Goal: Task Accomplishment & Management: Use online tool/utility

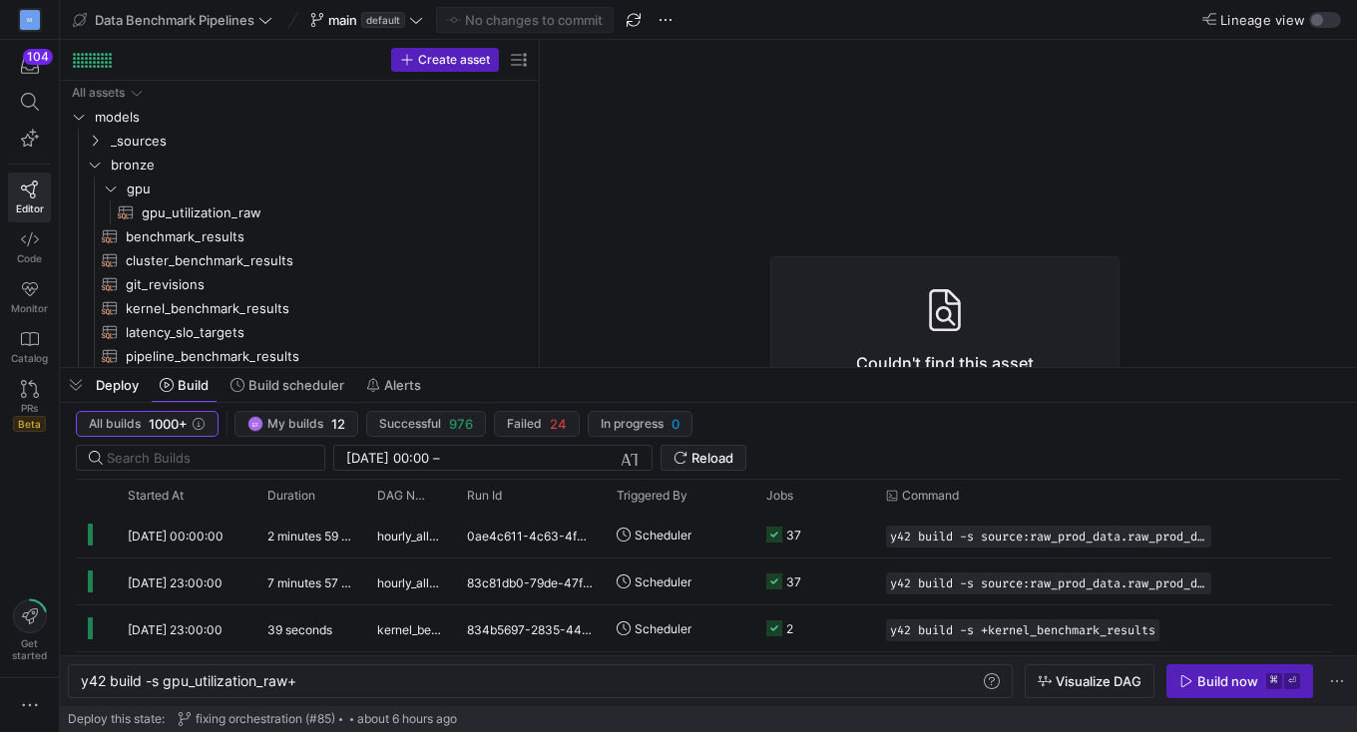
scroll to position [0, 217]
click at [414, 8] on span at bounding box center [366, 20] width 121 height 24
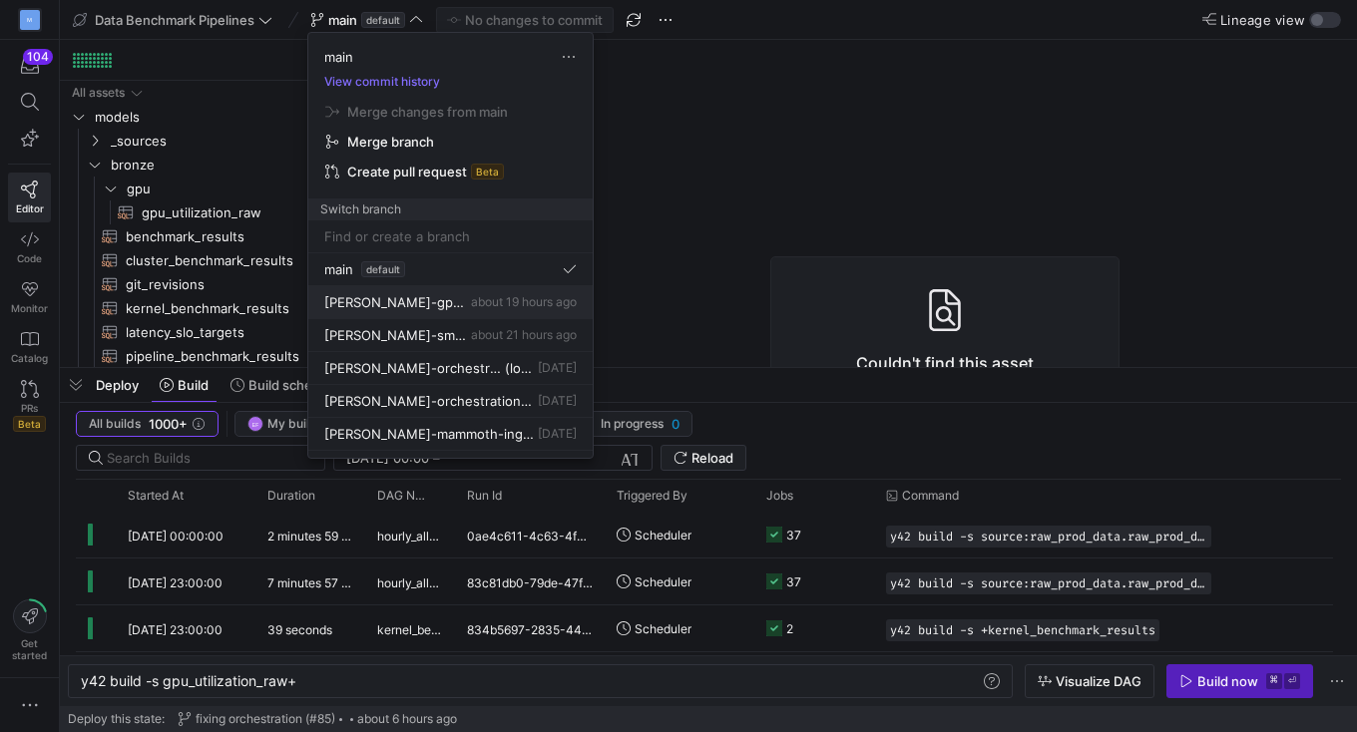
click at [428, 305] on div "[PERSON_NAME]-gpu-silver about 19 hours ago" at bounding box center [450, 302] width 252 height 16
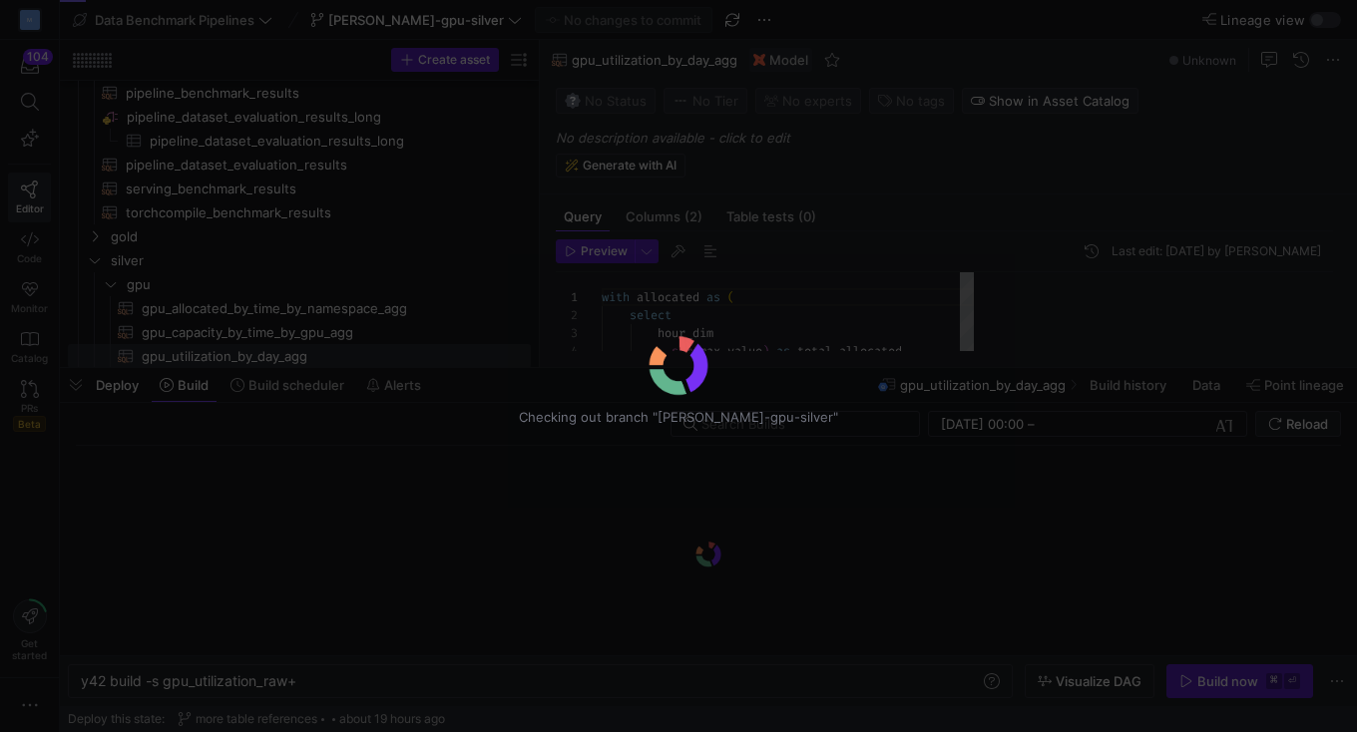
scroll to position [180, 0]
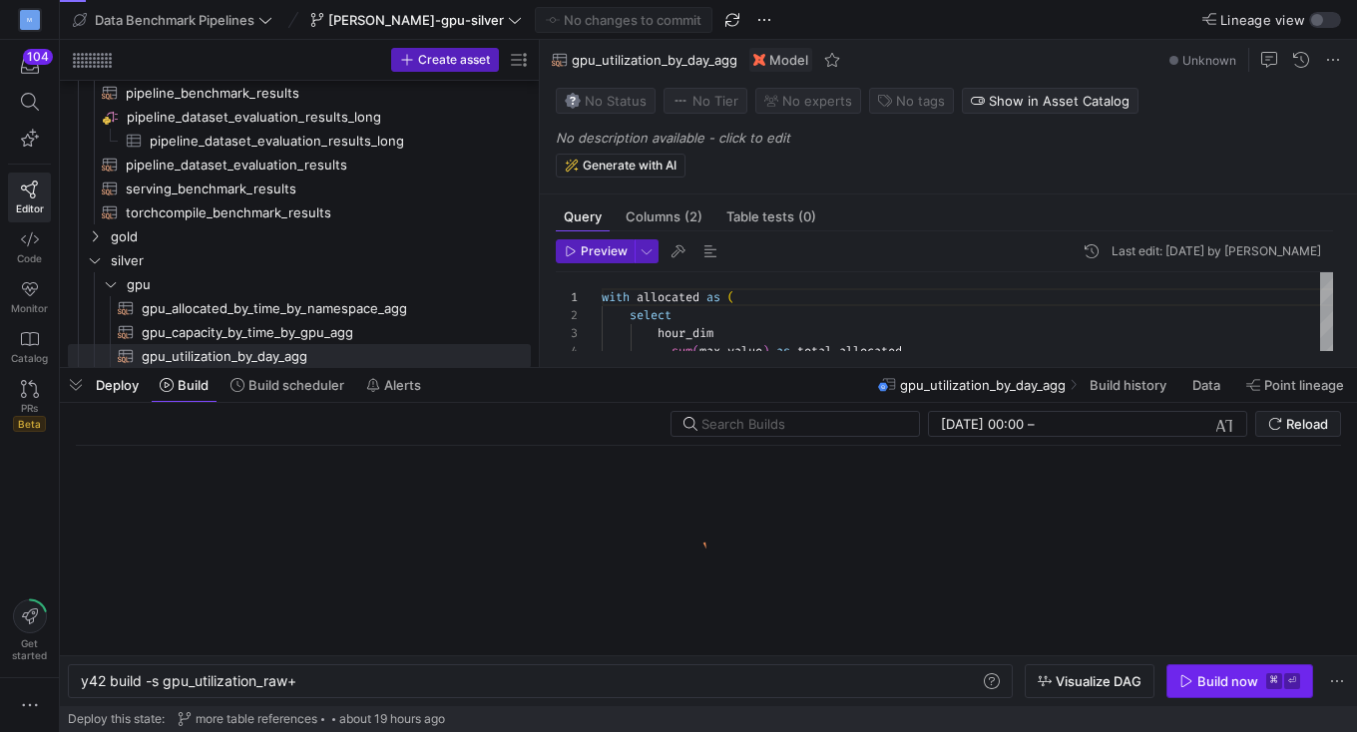
click at [1248, 667] on span "button" at bounding box center [1240, 682] width 145 height 32
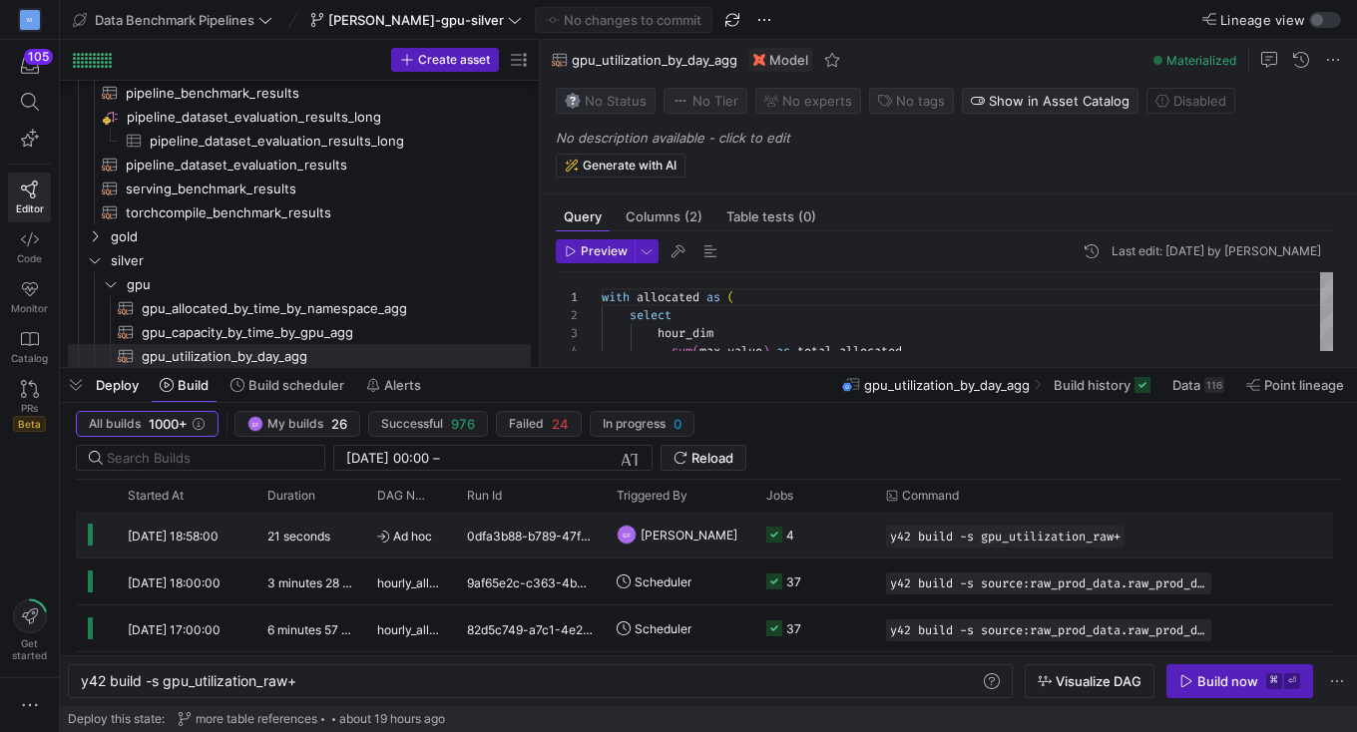
click at [837, 541] on y42-job-status-cell-renderer "4" at bounding box center [814, 535] width 96 height 44
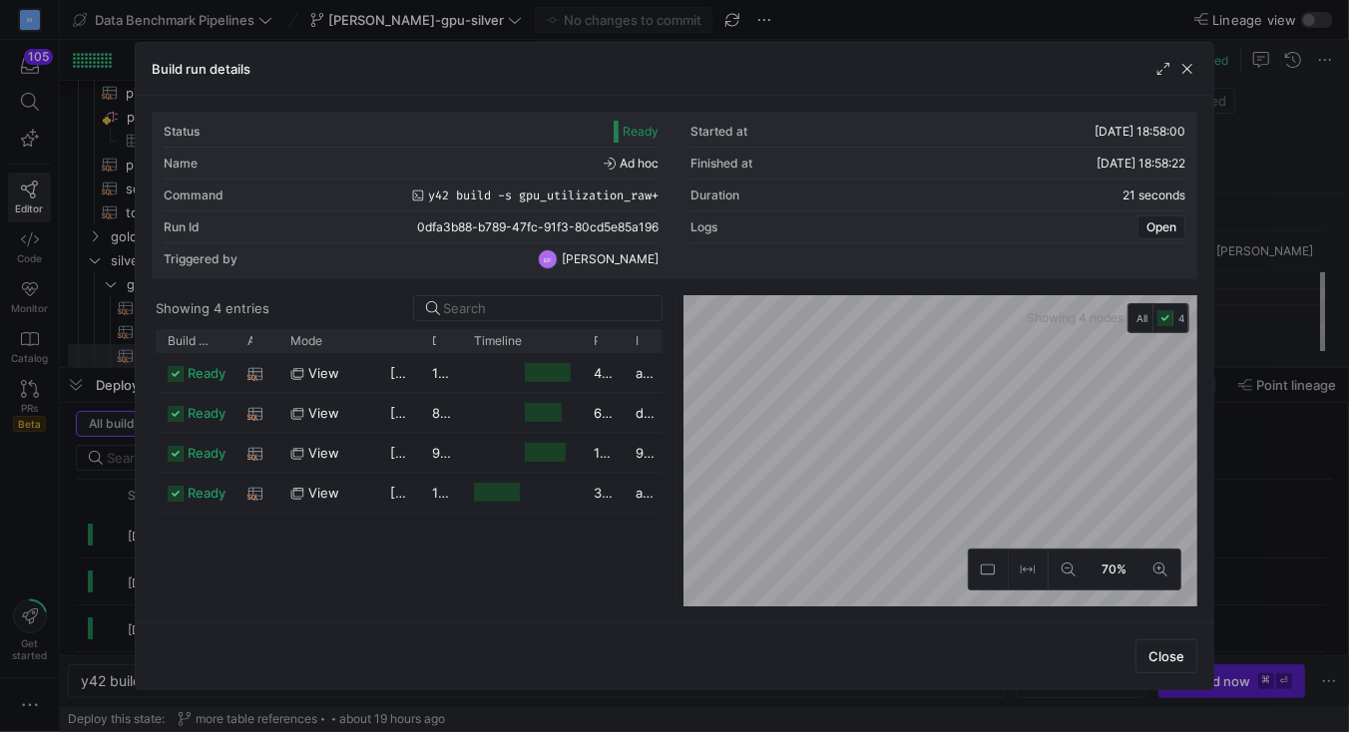
click at [786, 283] on div "Status Ready Started at [DATE] 18:58:00 Name Ad hoc Finished at [DATE] 18:58:22…" at bounding box center [675, 359] width 1046 height 495
click at [1192, 72] on span "button" at bounding box center [1188, 69] width 20 height 20
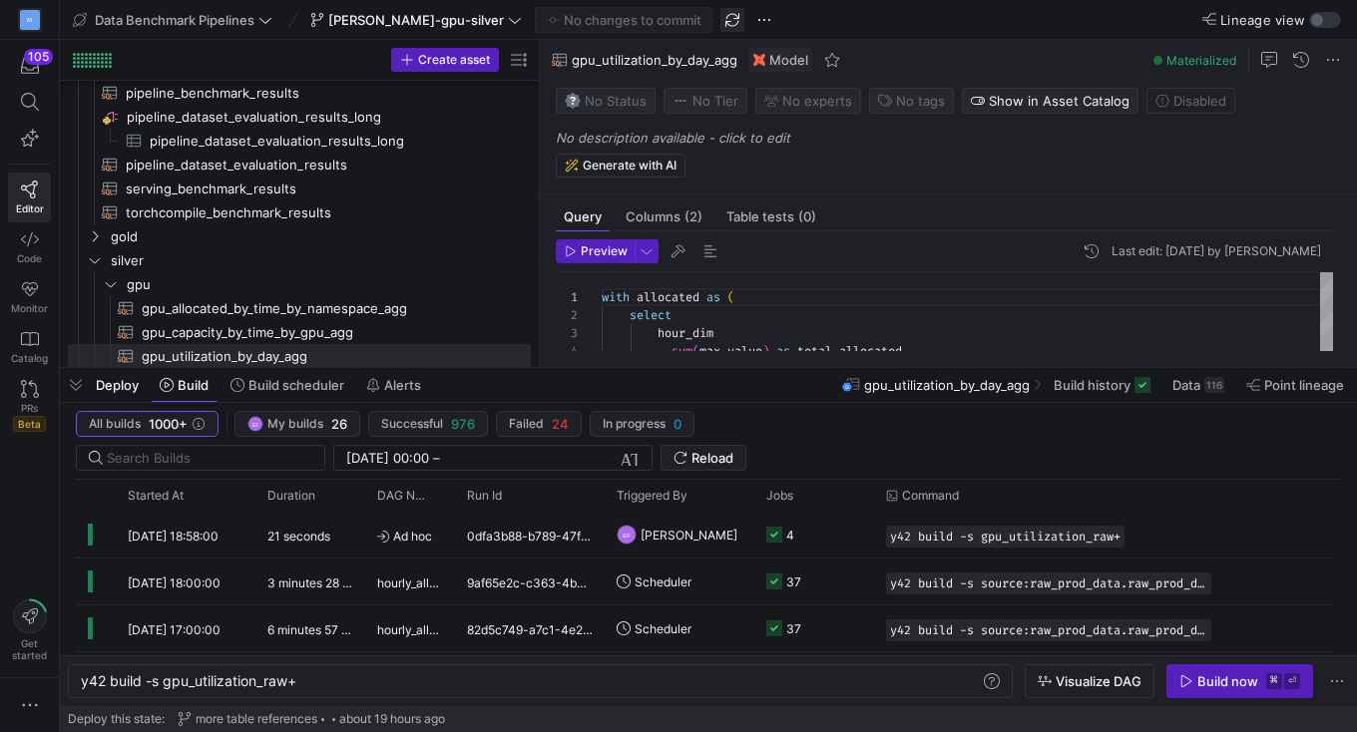
click at [720, 15] on span "button" at bounding box center [732, 20] width 24 height 24
click at [1209, 692] on span "button" at bounding box center [1240, 682] width 145 height 32
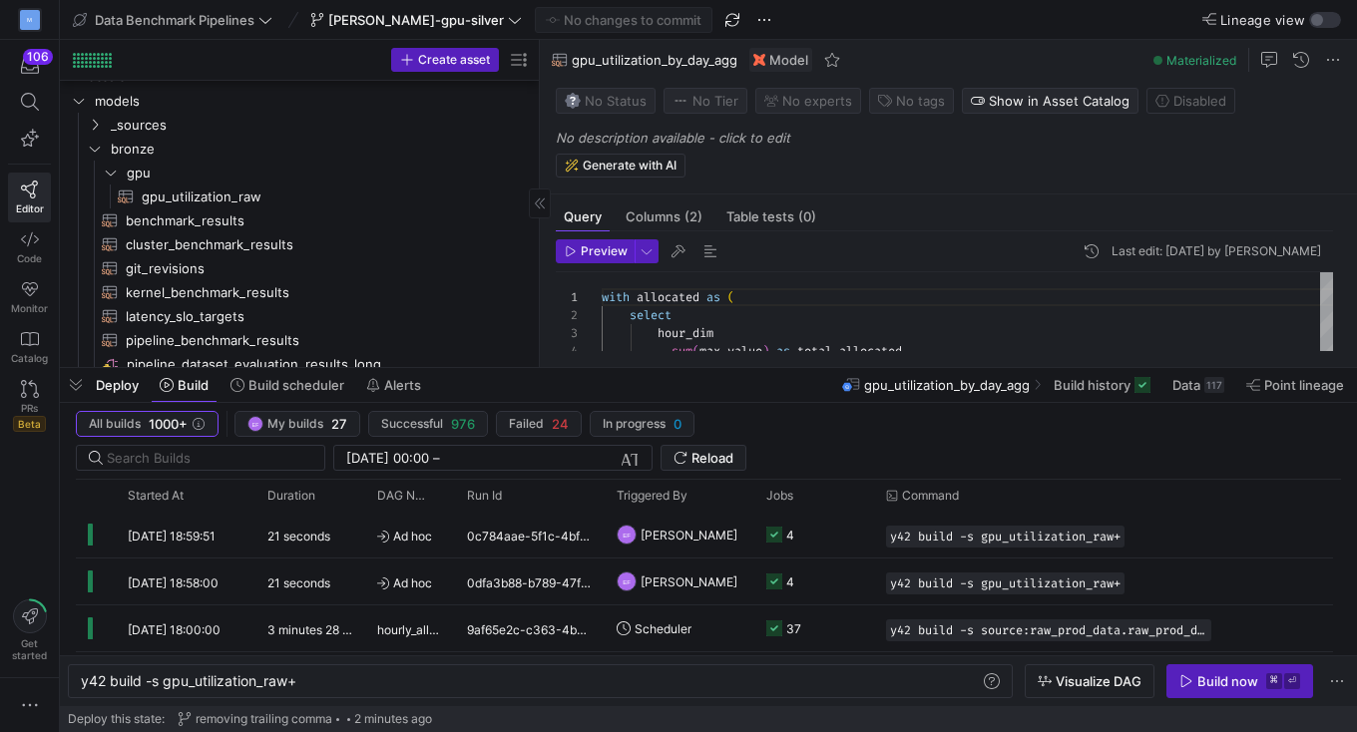
scroll to position [0, 0]
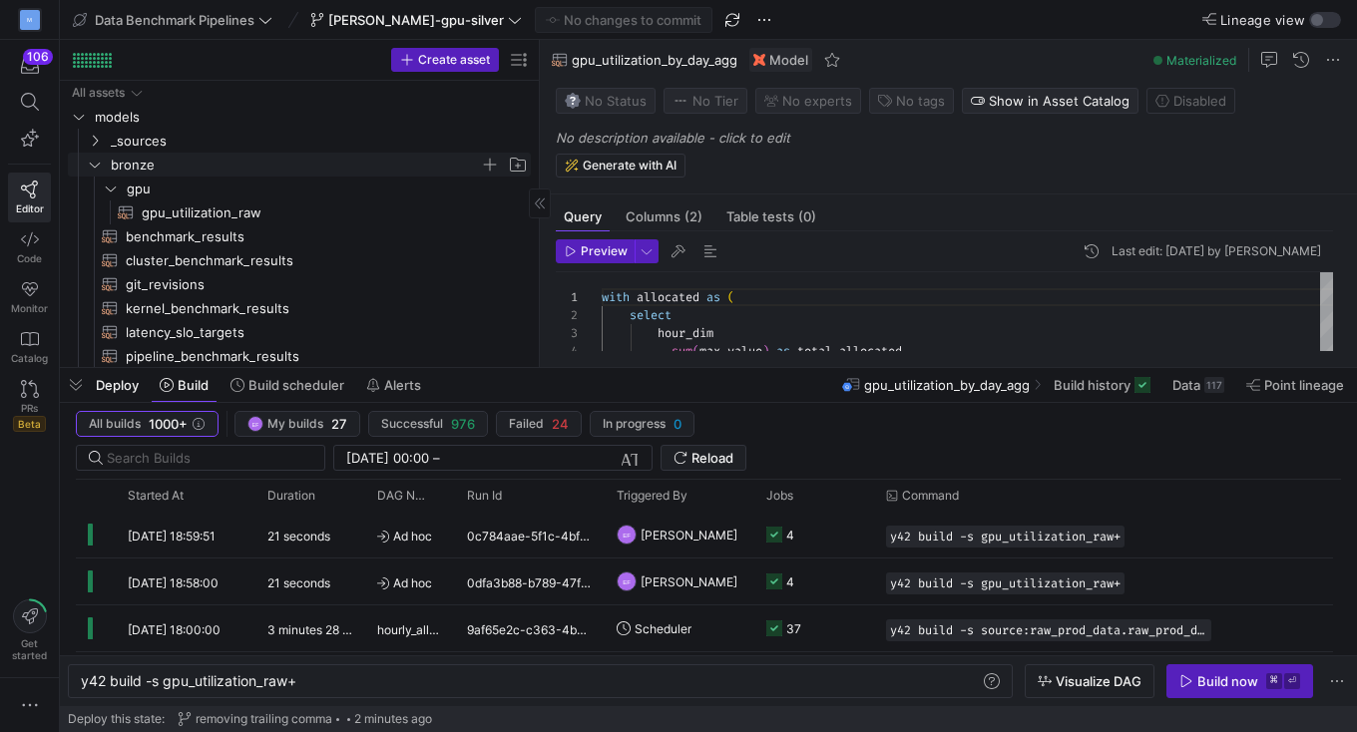
click at [95, 162] on icon "Press SPACE to select this row." at bounding box center [95, 165] width 14 height 12
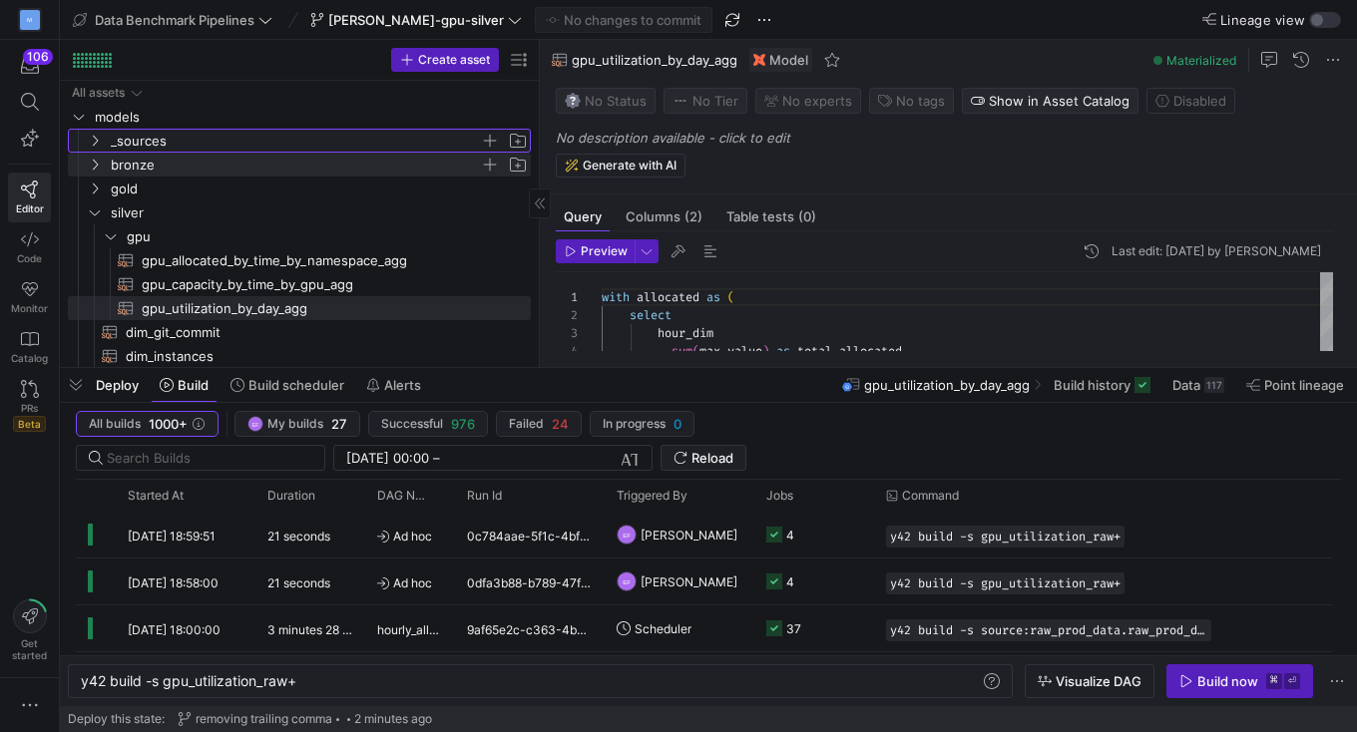
click at [95, 143] on icon "Press SPACE to select this row." at bounding box center [95, 141] width 5 height 11
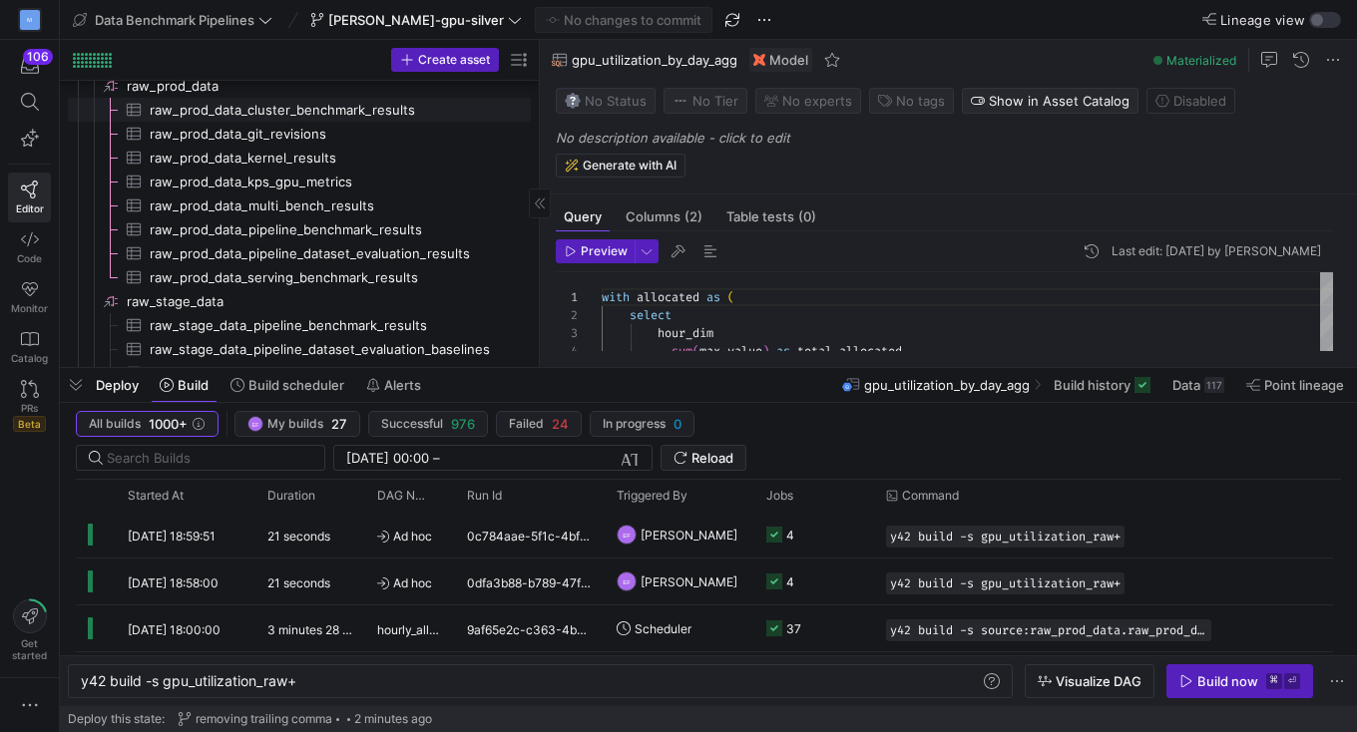
scroll to position [110, 0]
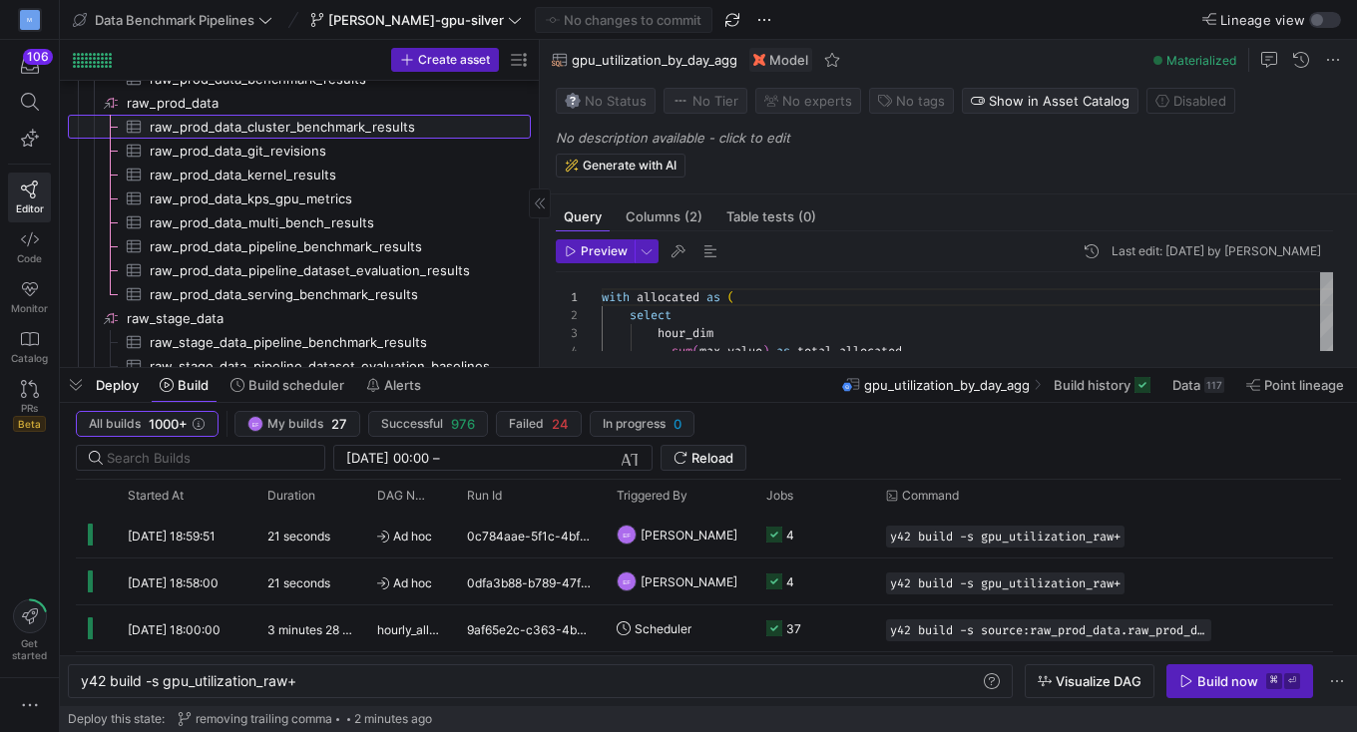
click at [263, 127] on span "raw_prod_data_cluster_benchmark_results​​​​​​​​​" at bounding box center [329, 127] width 358 height 23
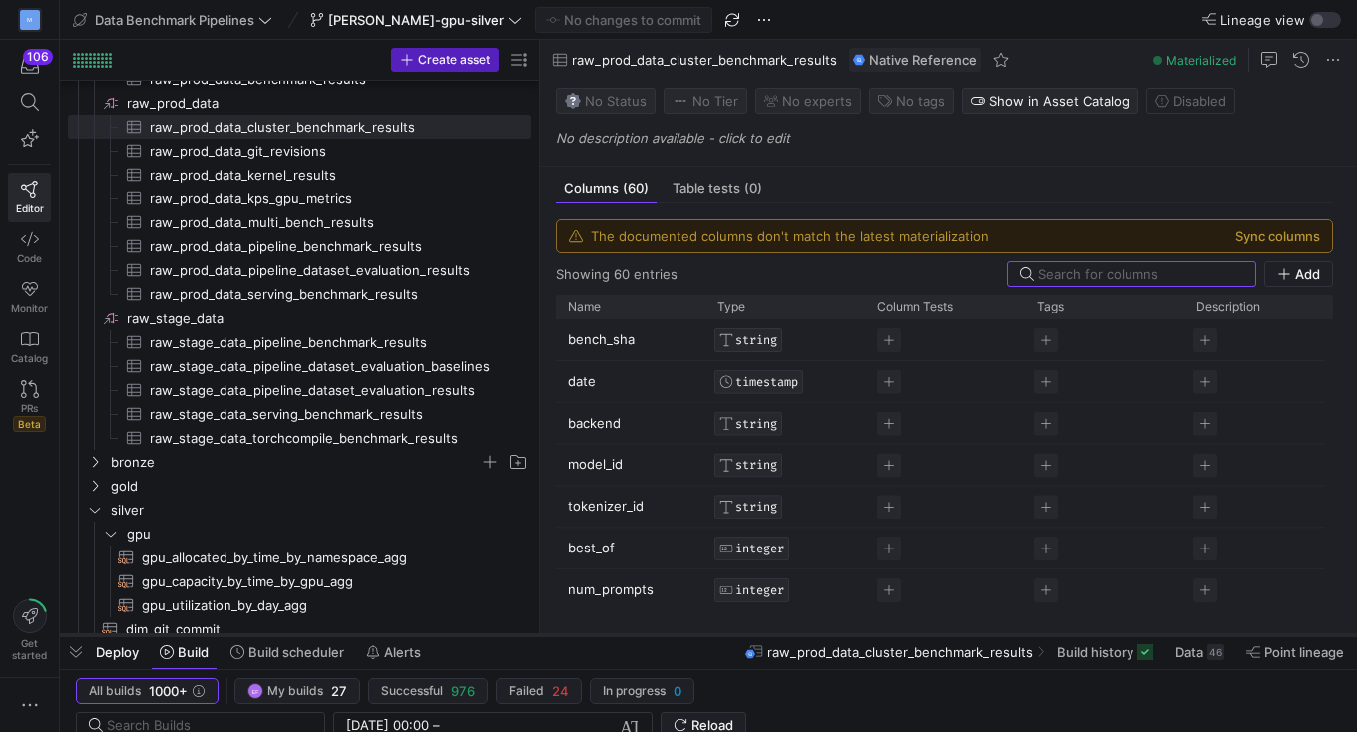
drag, startPoint x: 497, startPoint y: 367, endPoint x: 497, endPoint y: 637, distance: 269.4
click at [497, 637] on div at bounding box center [708, 636] width 1297 height 8
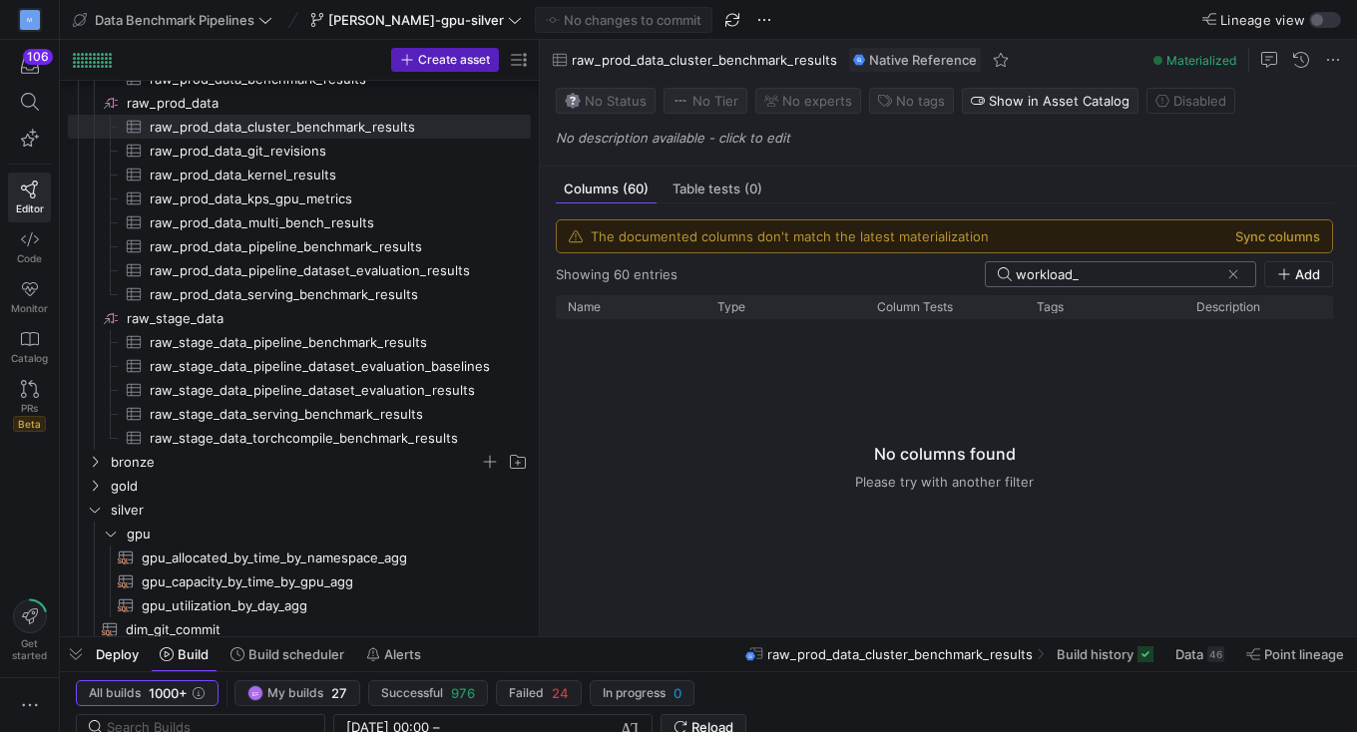
type input "workload_"
click at [386, 15] on span "[PERSON_NAME]-gpu-silver" at bounding box center [416, 20] width 176 height 16
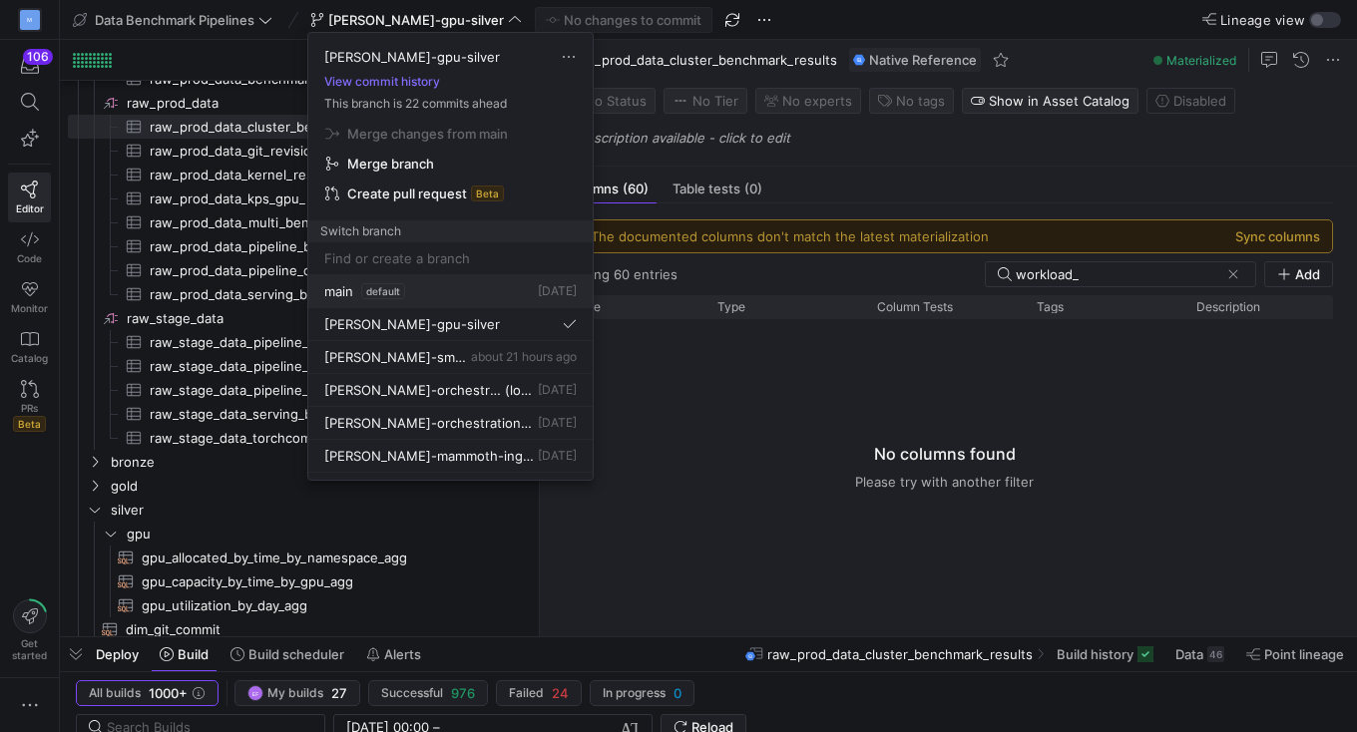
click at [446, 290] on div "main default [DATE]" at bounding box center [450, 291] width 252 height 16
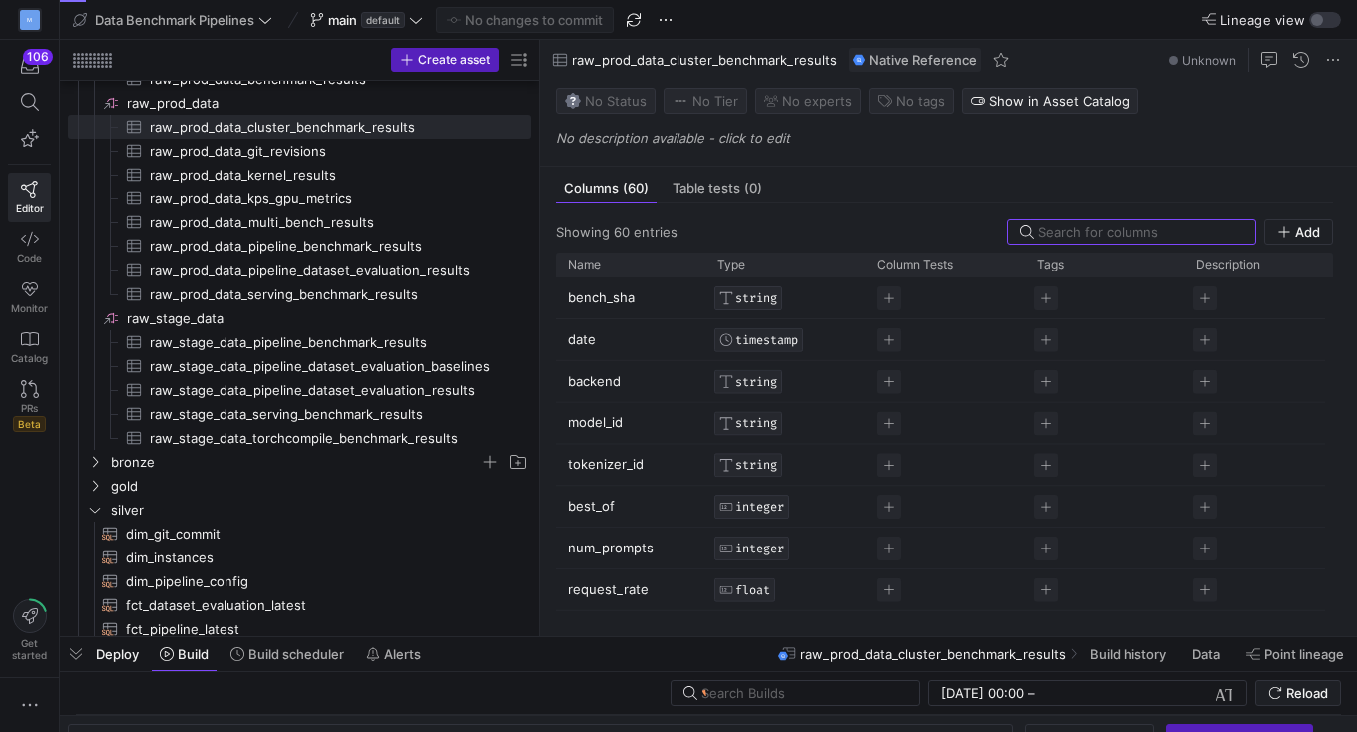
click at [639, 18] on span "button" at bounding box center [634, 20] width 24 height 24
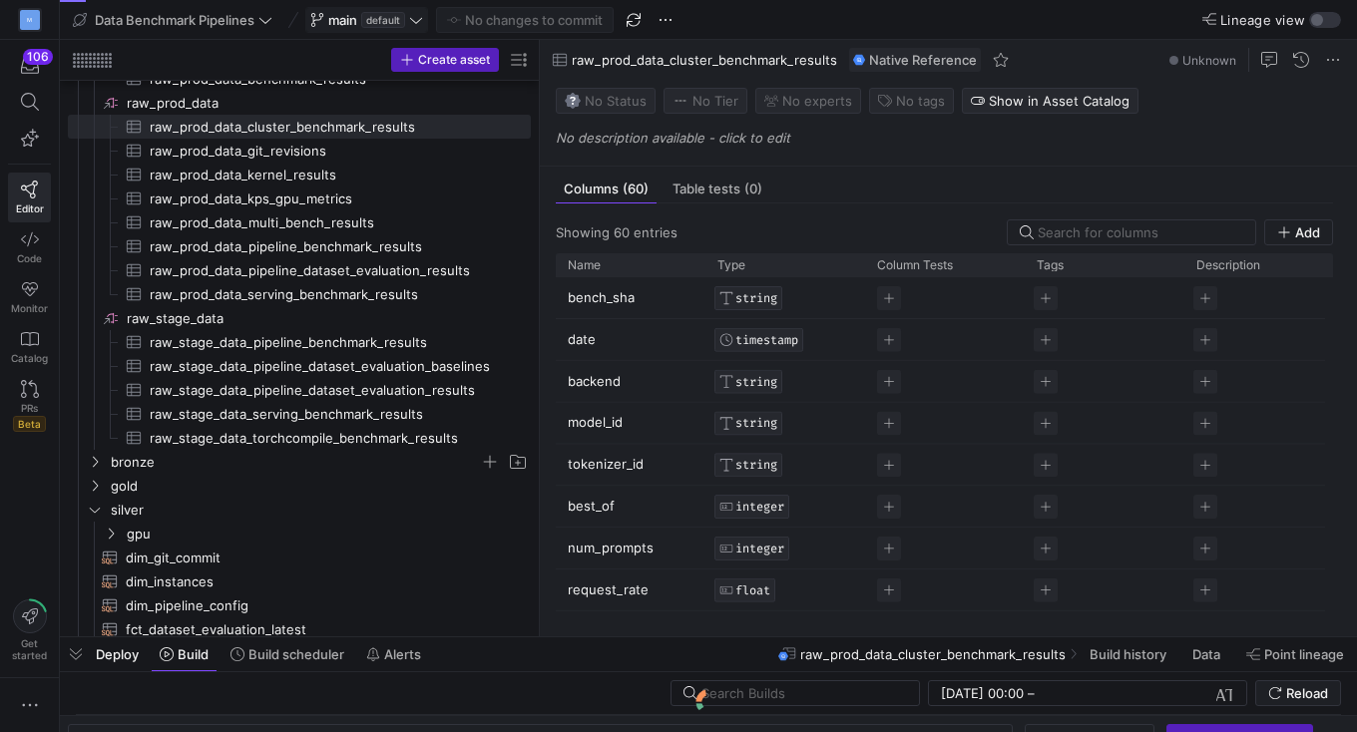
click at [420, 20] on icon at bounding box center [416, 20] width 14 height 14
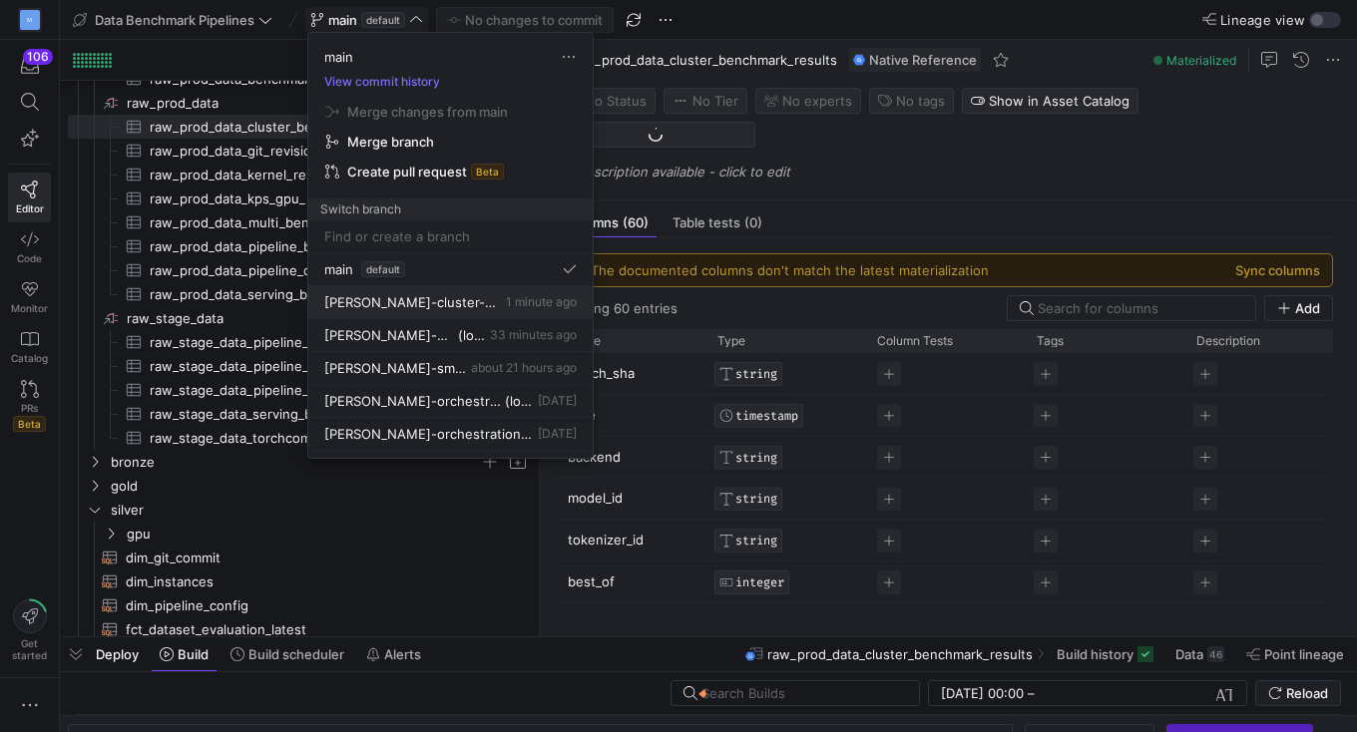
click at [453, 297] on span "[PERSON_NAME]-cluster-workload-config" at bounding box center [413, 302] width 178 height 16
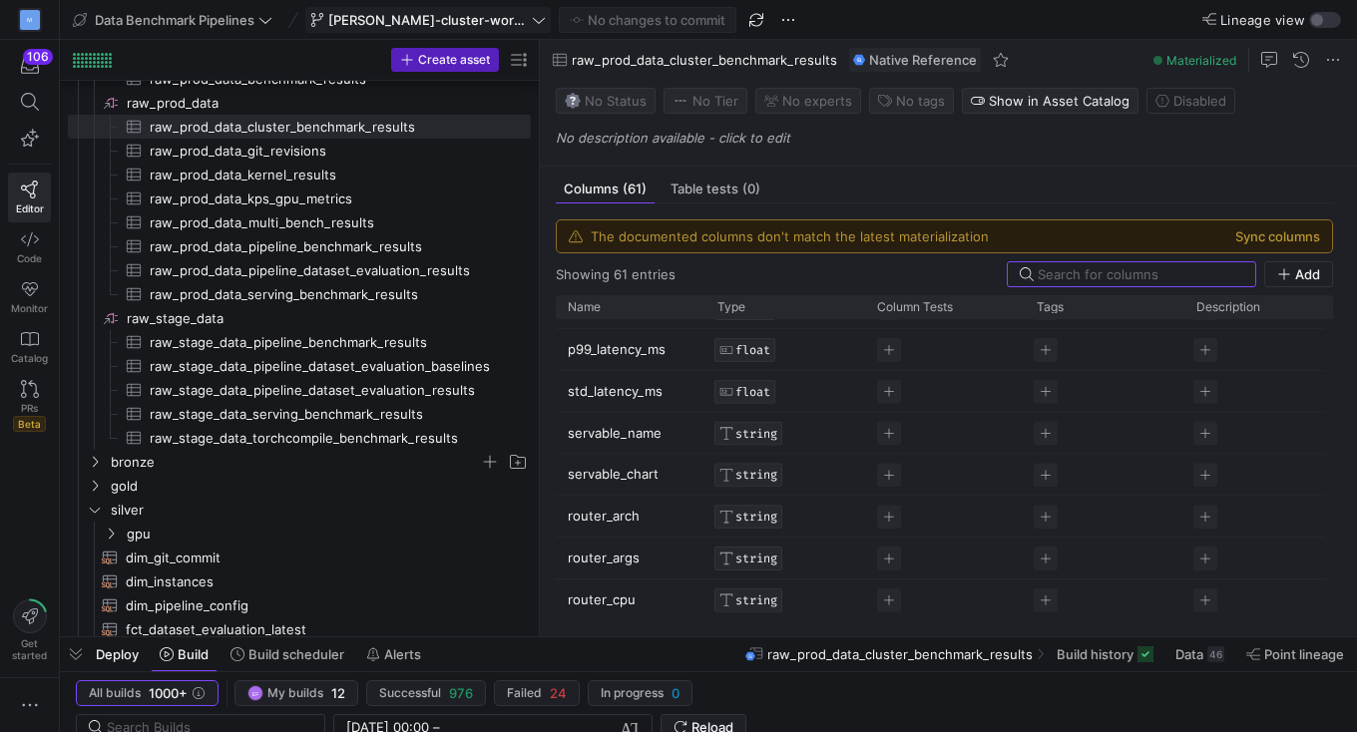
scroll to position [2149, 0]
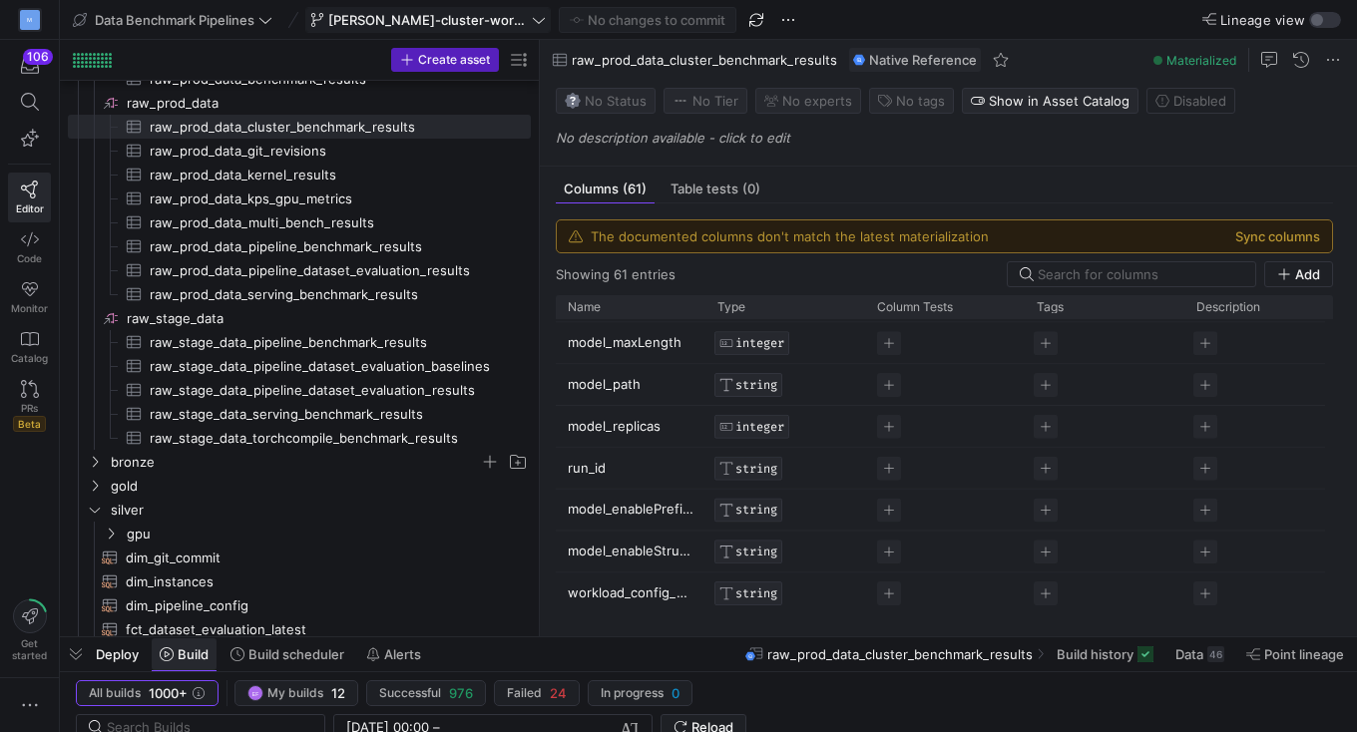
click at [190, 656] on span "Build" at bounding box center [193, 655] width 31 height 16
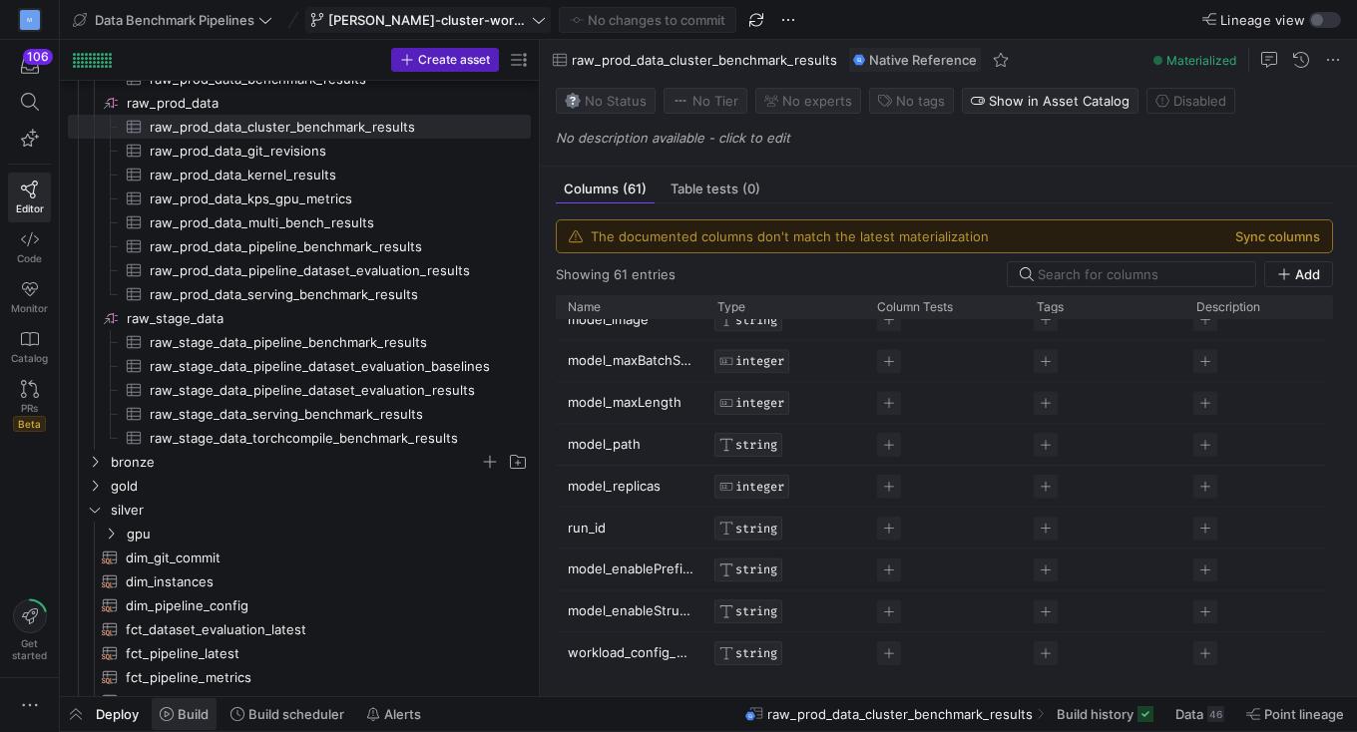
click at [176, 715] on span "Build" at bounding box center [184, 715] width 49 height 16
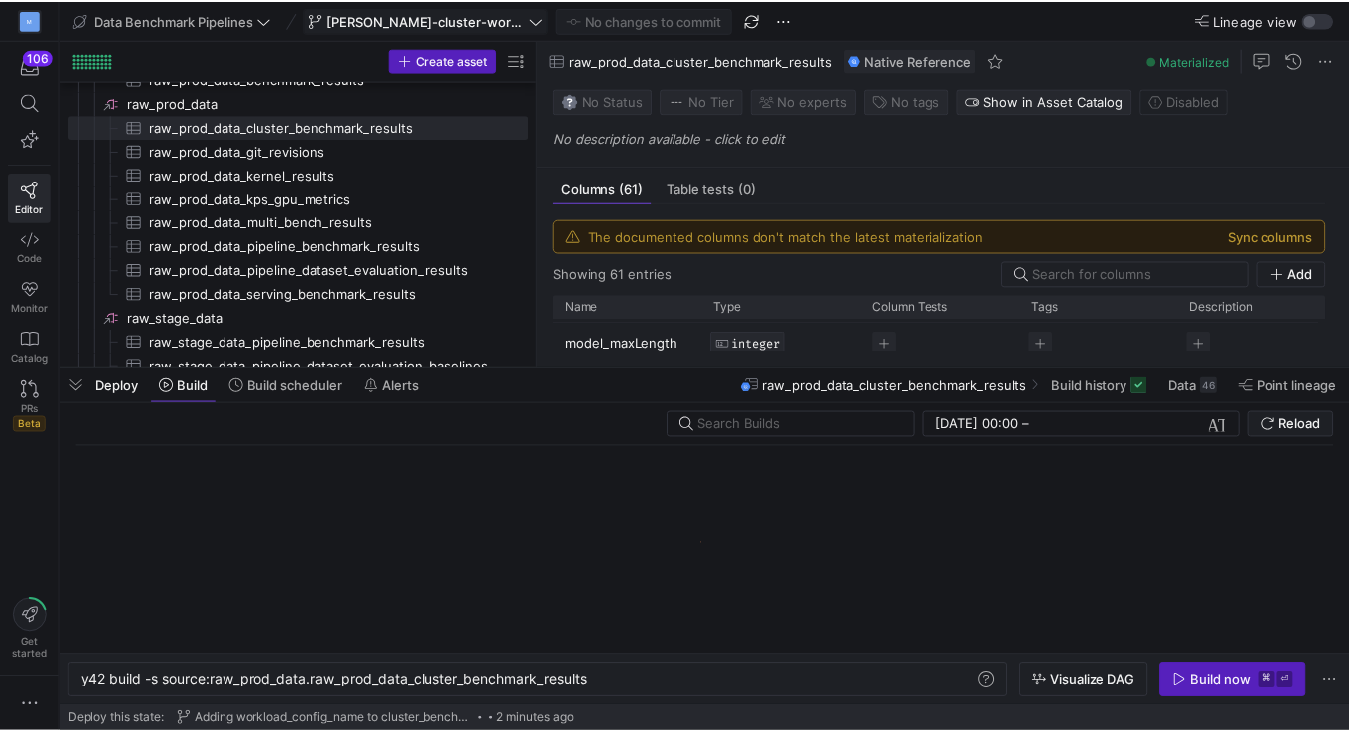
scroll to position [0, 513]
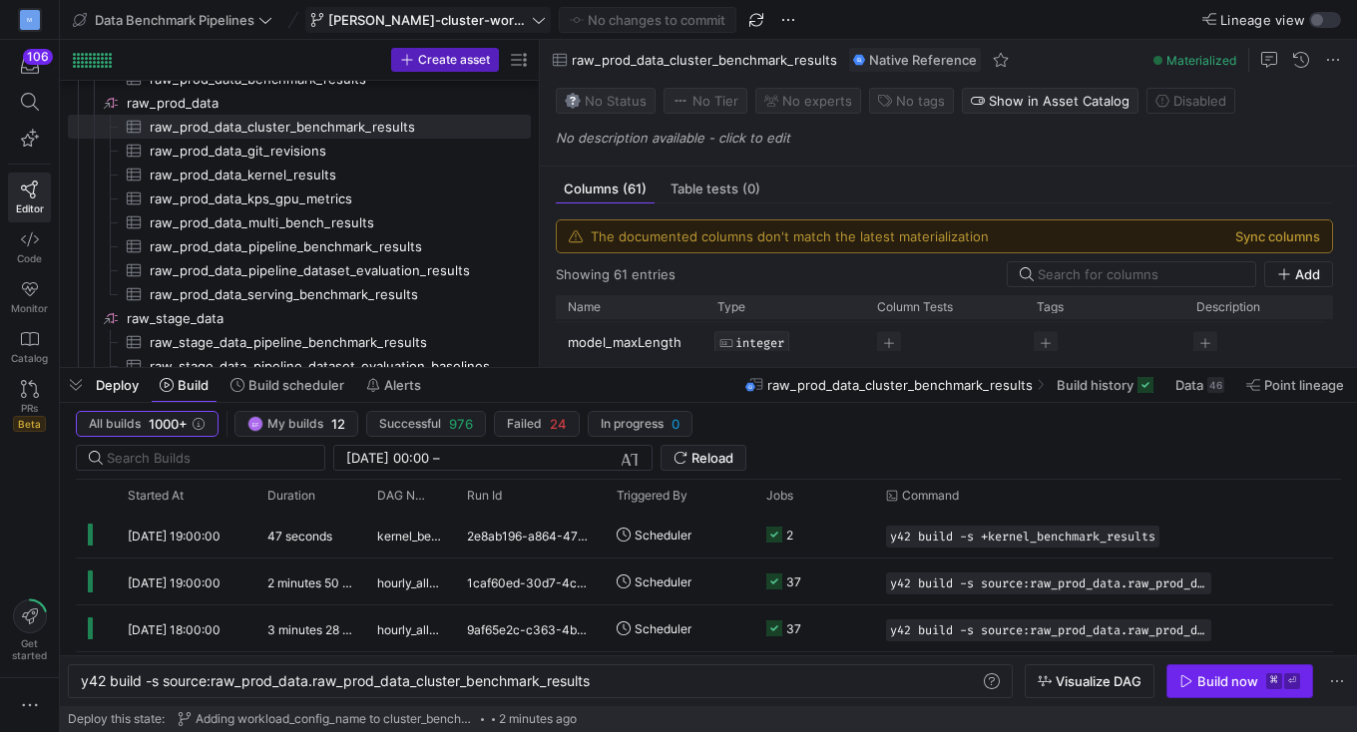
click at [1221, 687] on div "Build now" at bounding box center [1227, 682] width 61 height 16
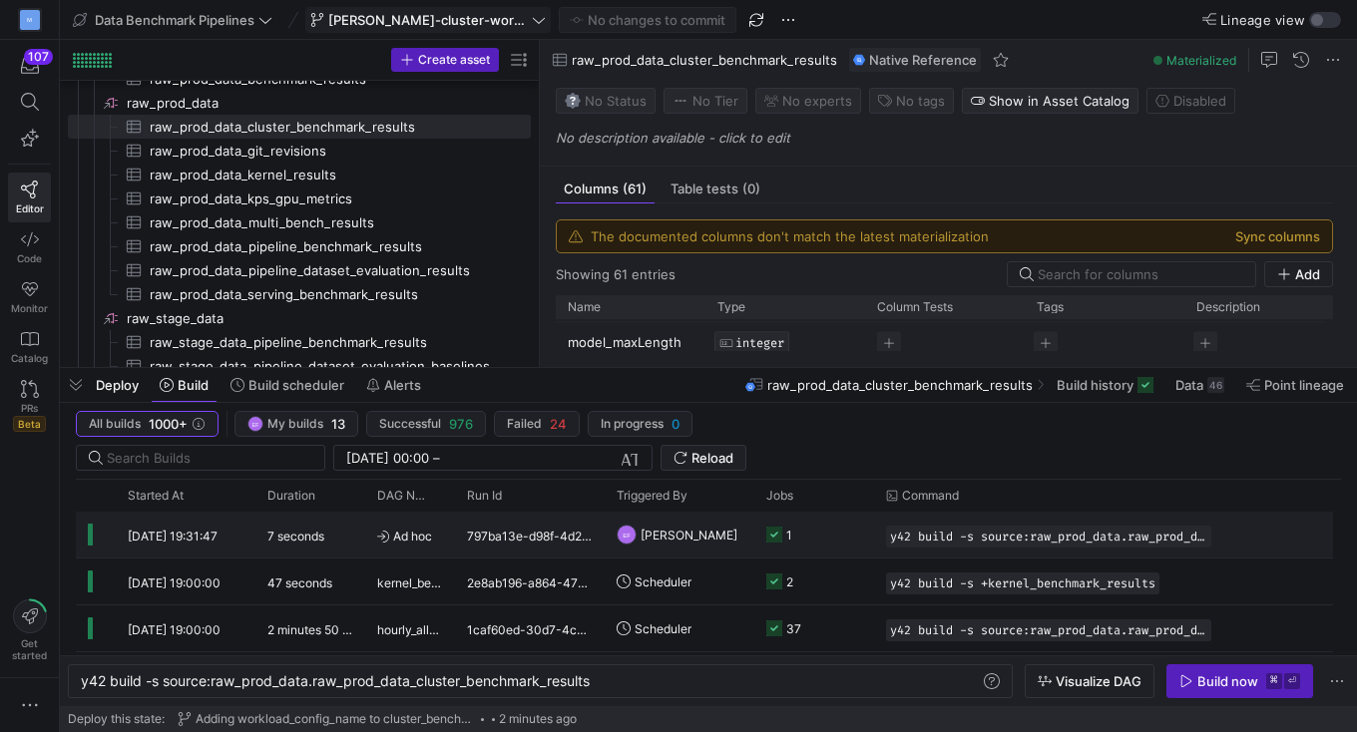
click at [738, 536] on y42-orchestration-triggered-by "EF [PERSON_NAME]" at bounding box center [680, 535] width 126 height 44
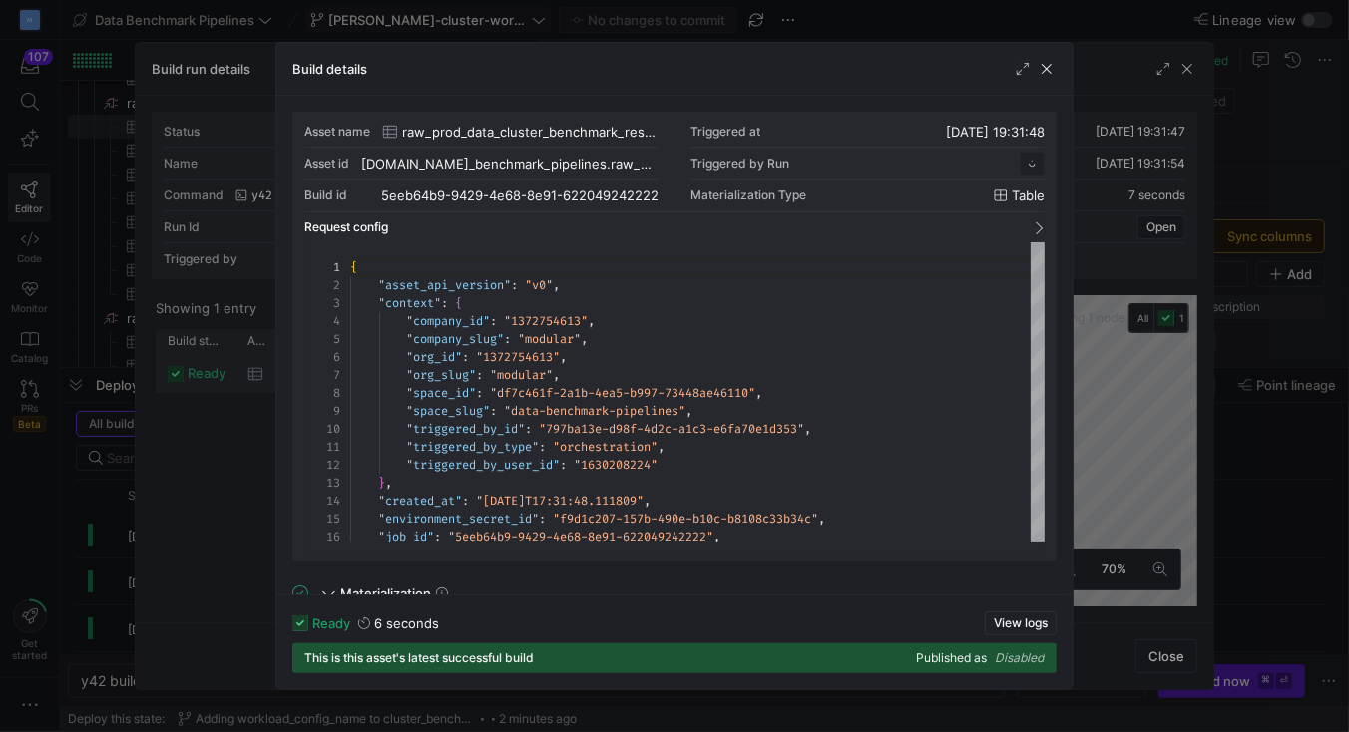
scroll to position [180, 0]
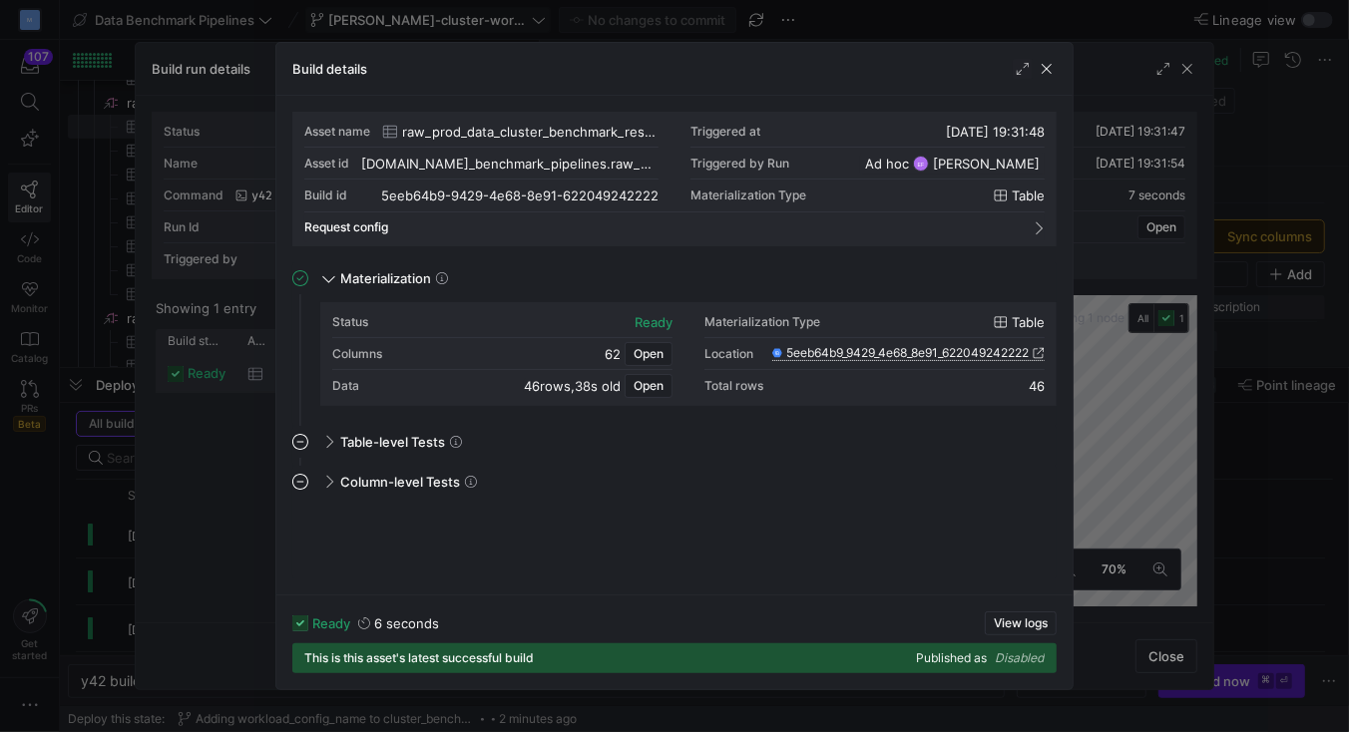
click at [1034, 354] on icon at bounding box center [1039, 353] width 11 height 11
click at [1043, 73] on span "button" at bounding box center [1047, 69] width 20 height 20
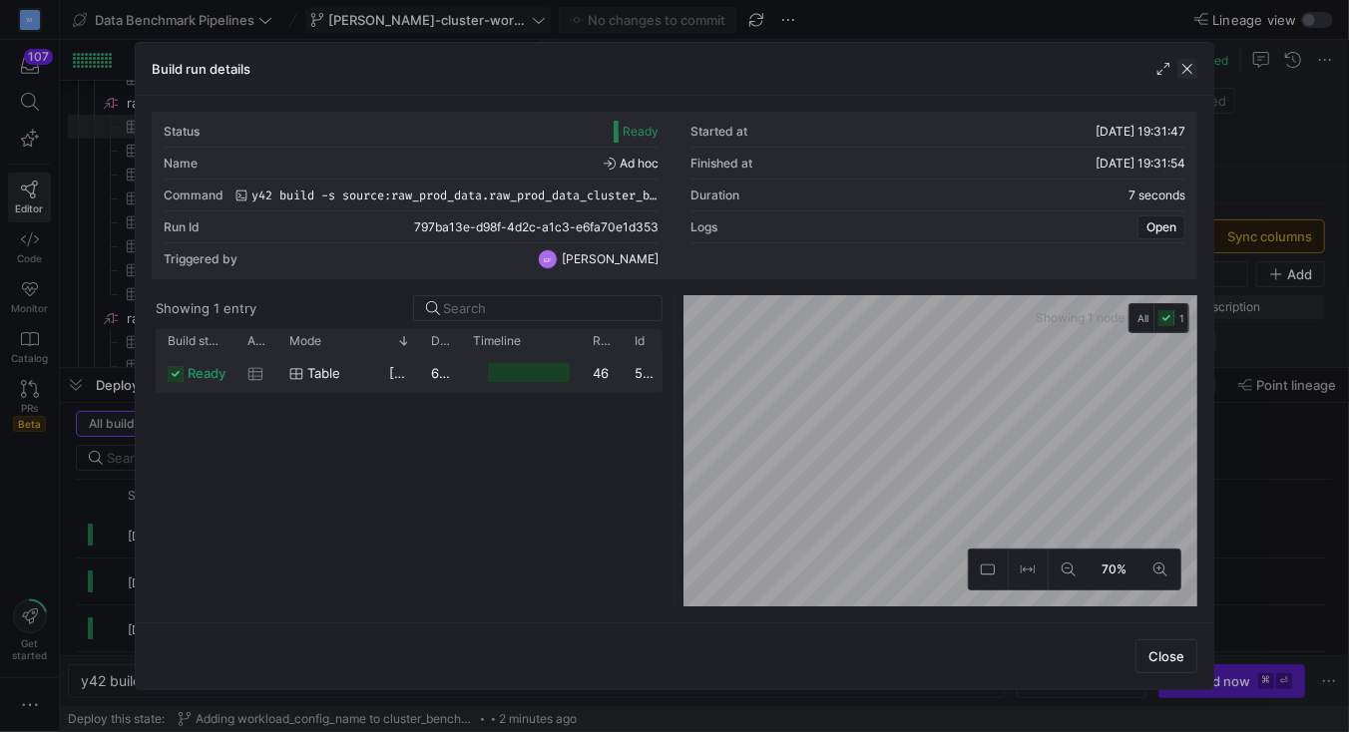
click at [1186, 70] on span "button" at bounding box center [1188, 69] width 20 height 20
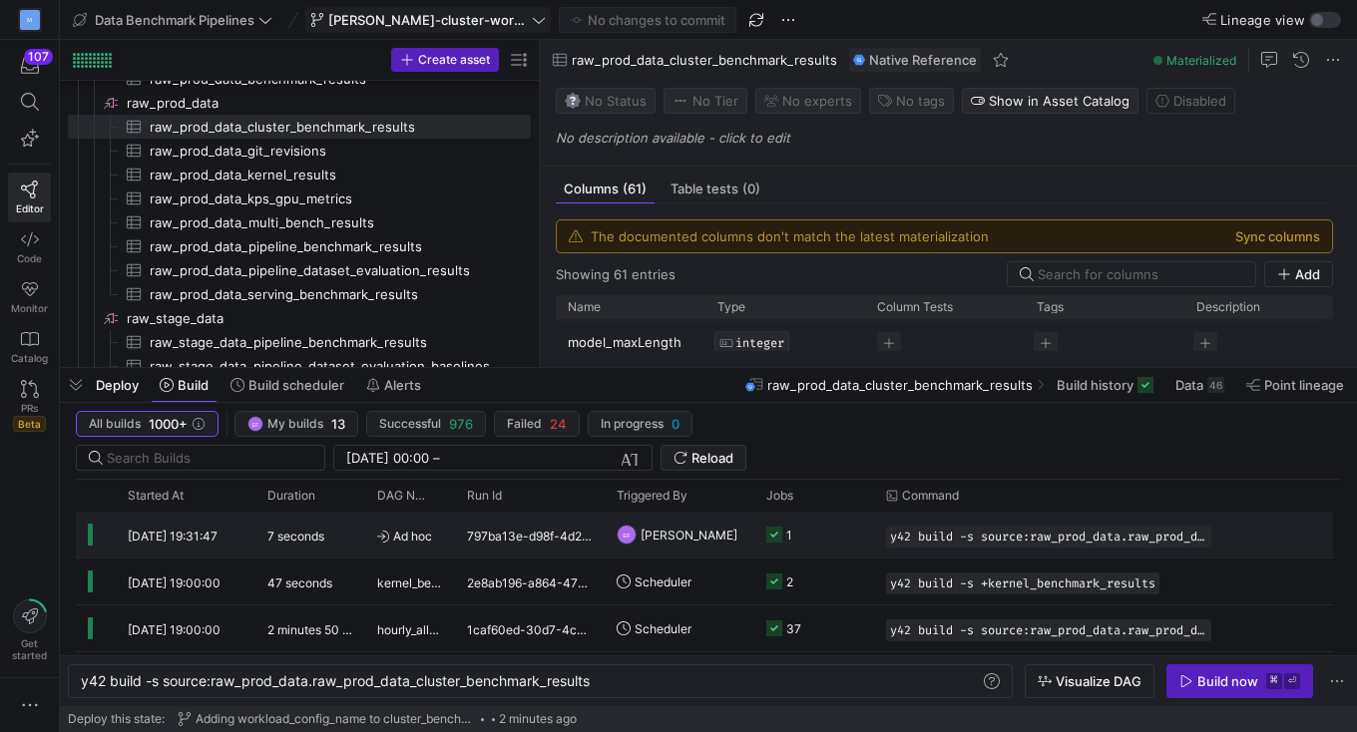
click at [859, 526] on y42-job-status-cell-renderer "1" at bounding box center [814, 535] width 96 height 44
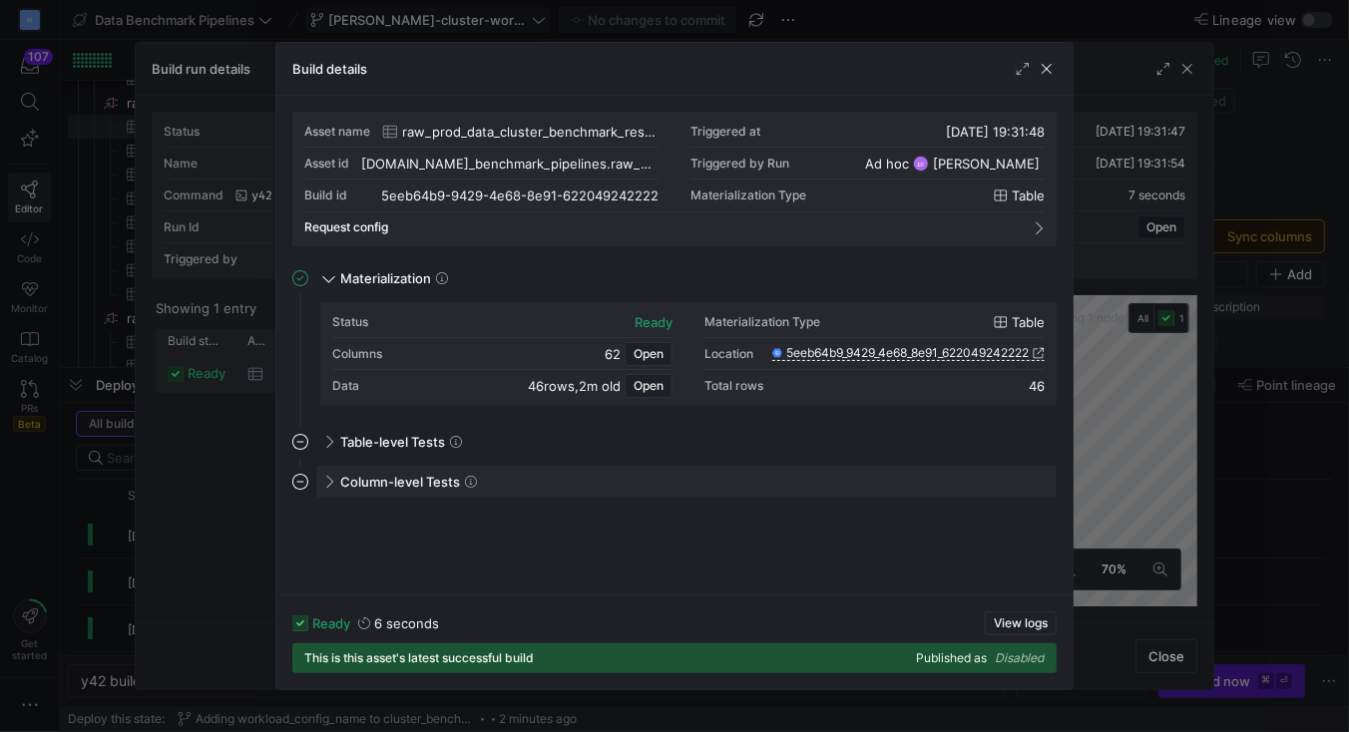
click at [330, 481] on span at bounding box center [327, 482] width 16 height 9
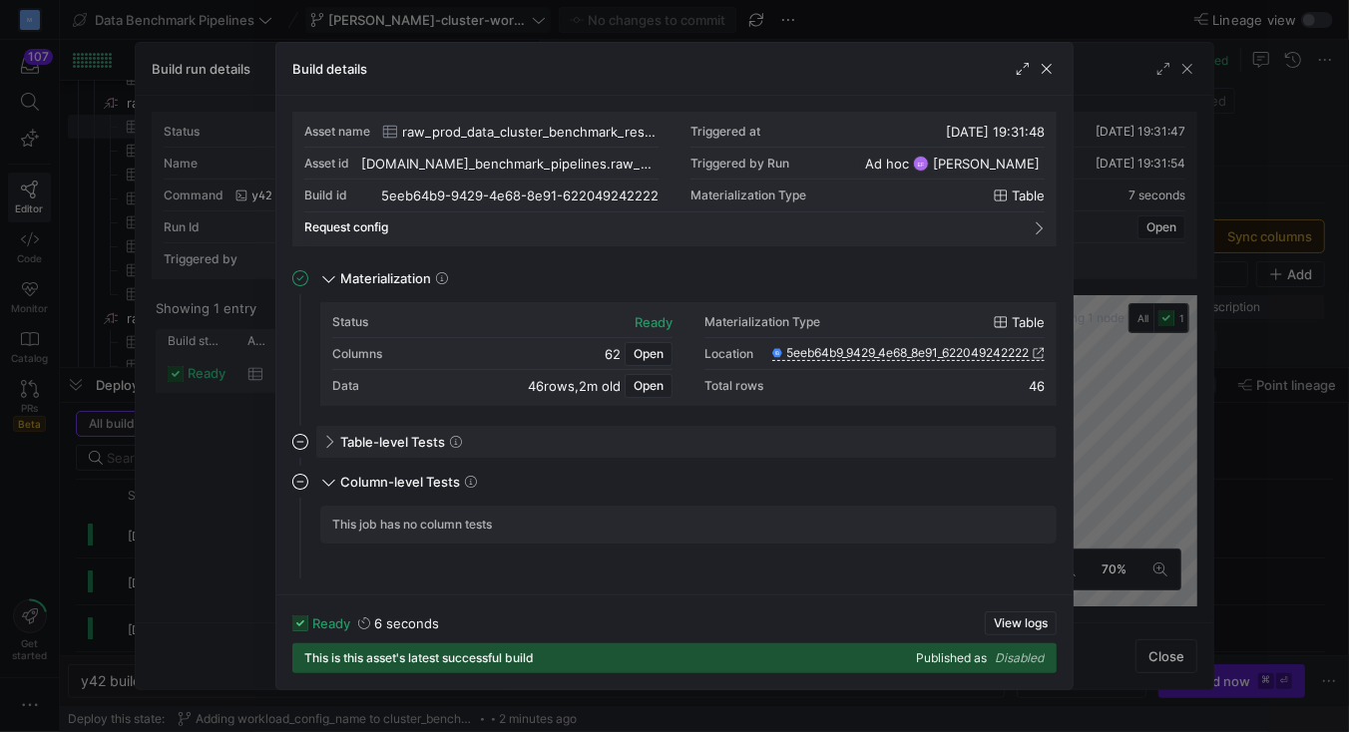
click at [328, 432] on div "Table-level Tests" at bounding box center [686, 442] width 740 height 32
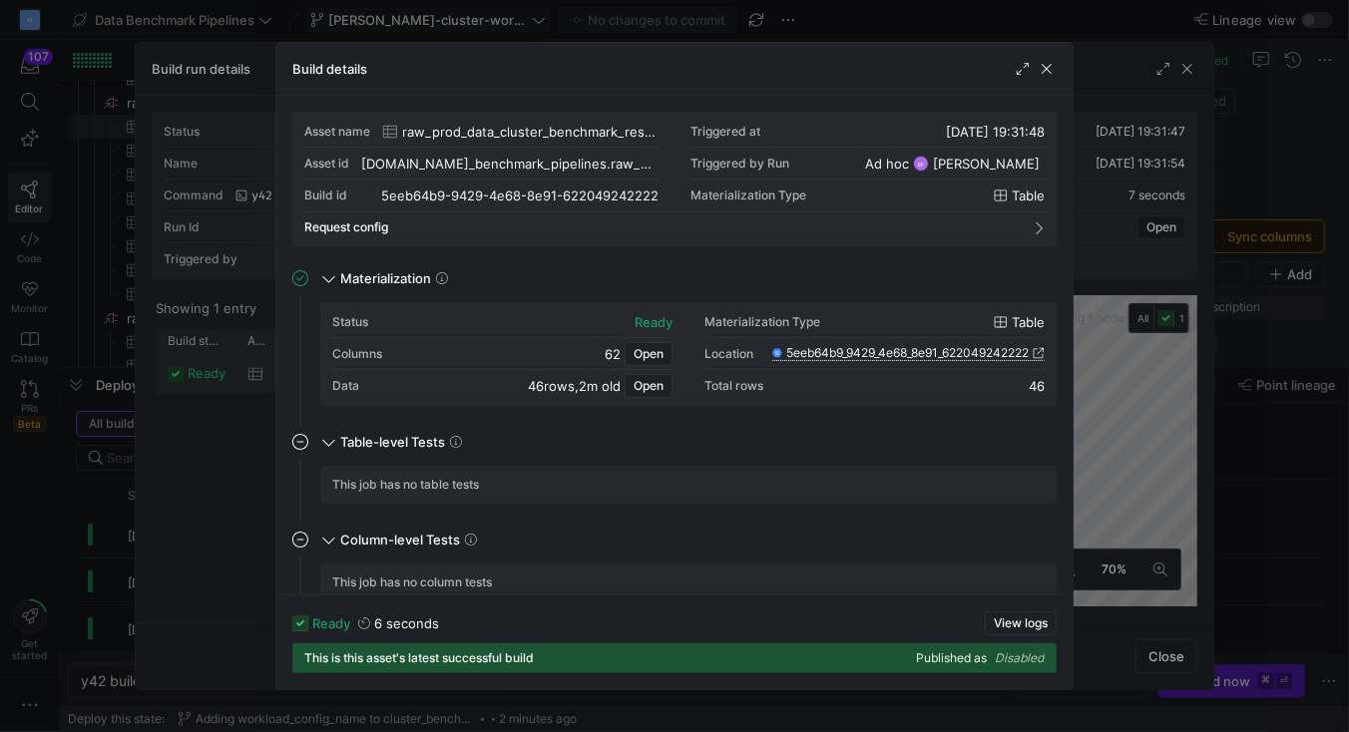
click at [1042, 348] on icon at bounding box center [1039, 353] width 11 height 11
click at [1053, 80] on div "Build details" at bounding box center [674, 69] width 796 height 53
click at [1053, 75] on span "button" at bounding box center [1047, 69] width 20 height 20
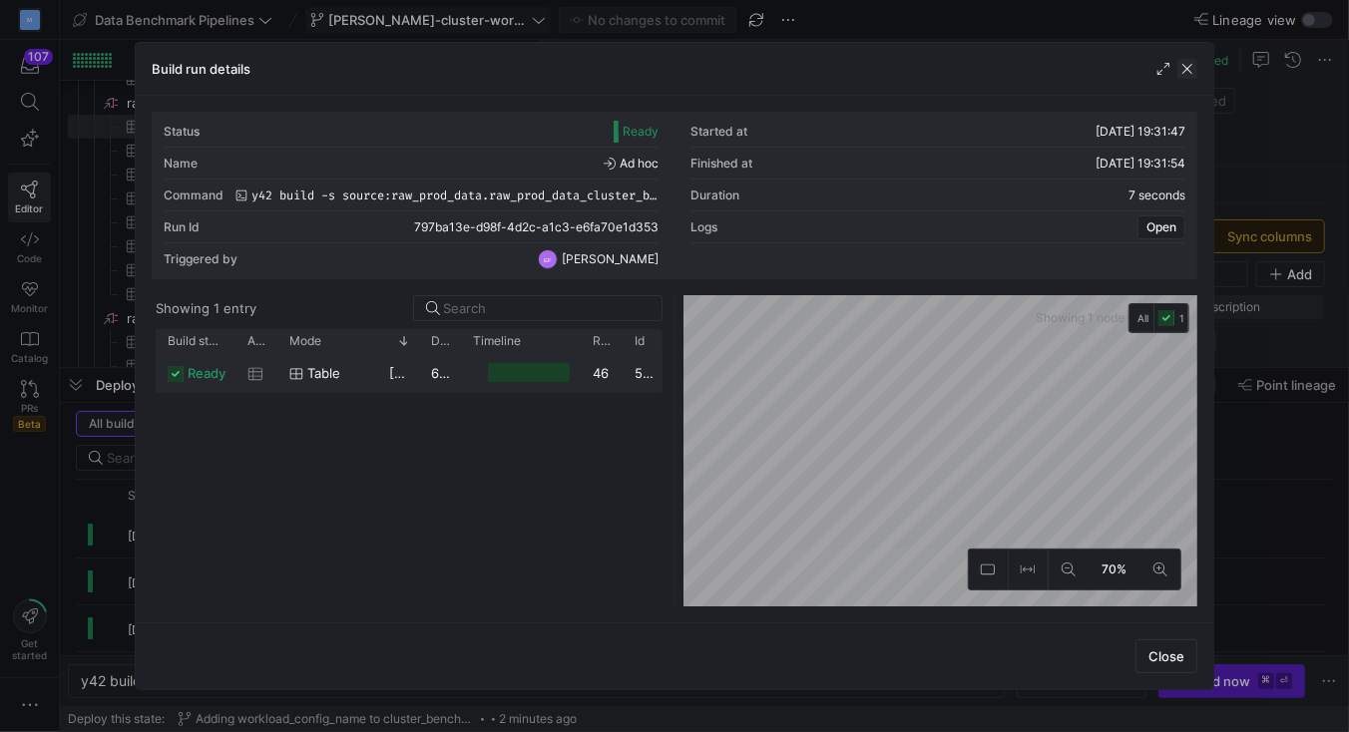
click at [1190, 69] on span "button" at bounding box center [1188, 69] width 20 height 20
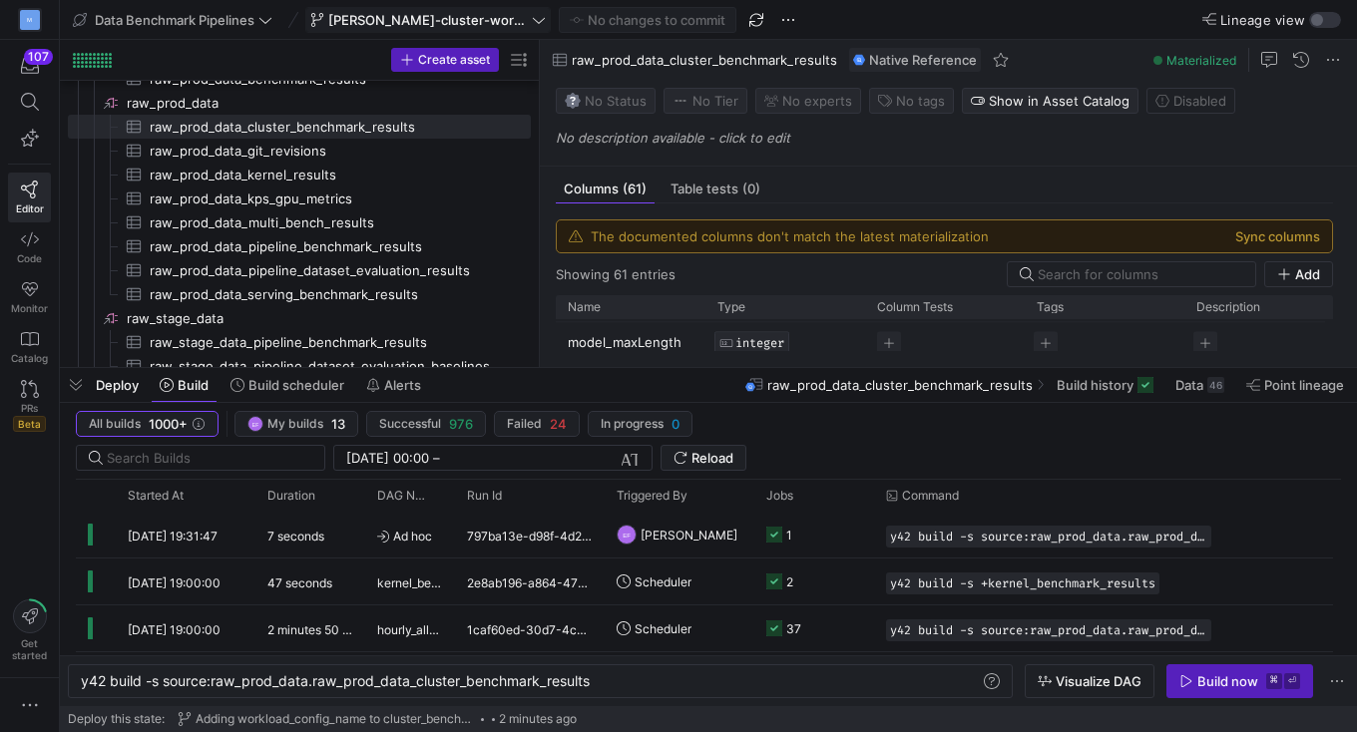
click at [532, 19] on icon at bounding box center [539, 20] width 14 height 14
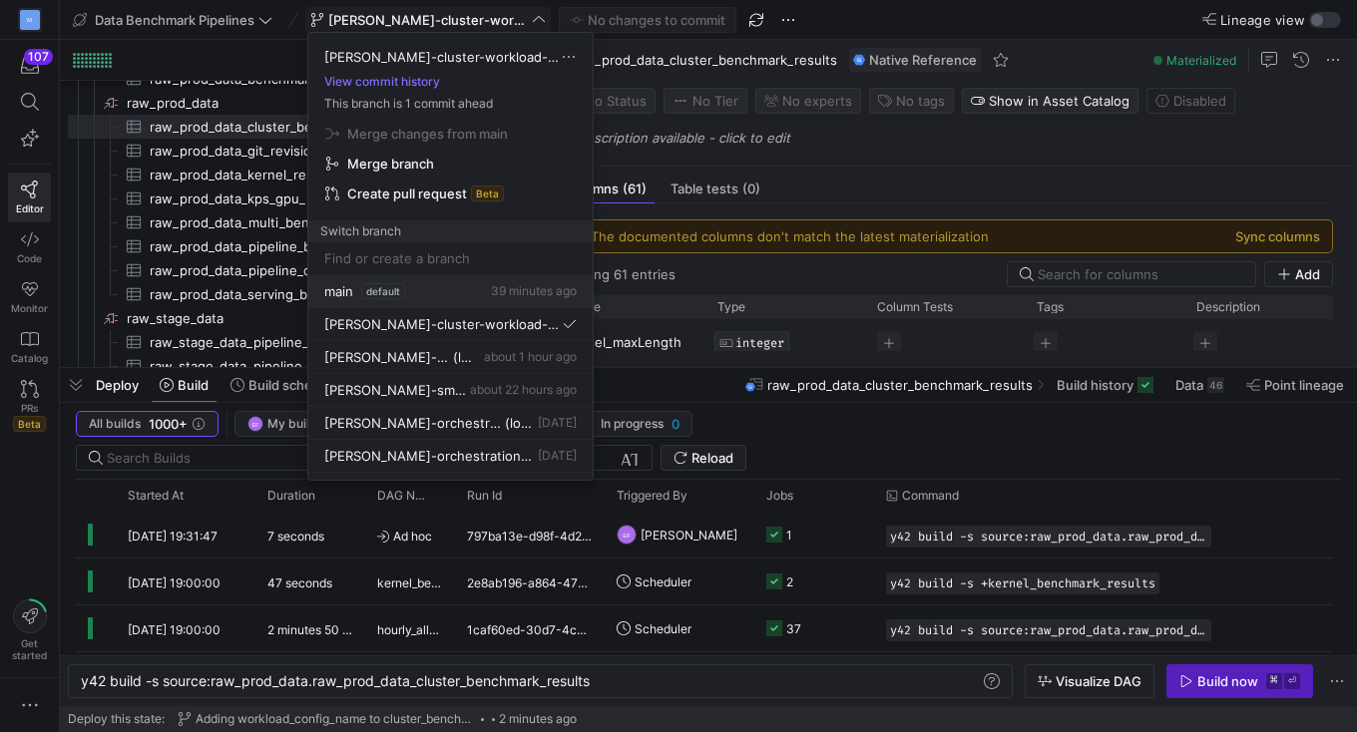
click at [337, 291] on span "main" at bounding box center [338, 291] width 29 height 16
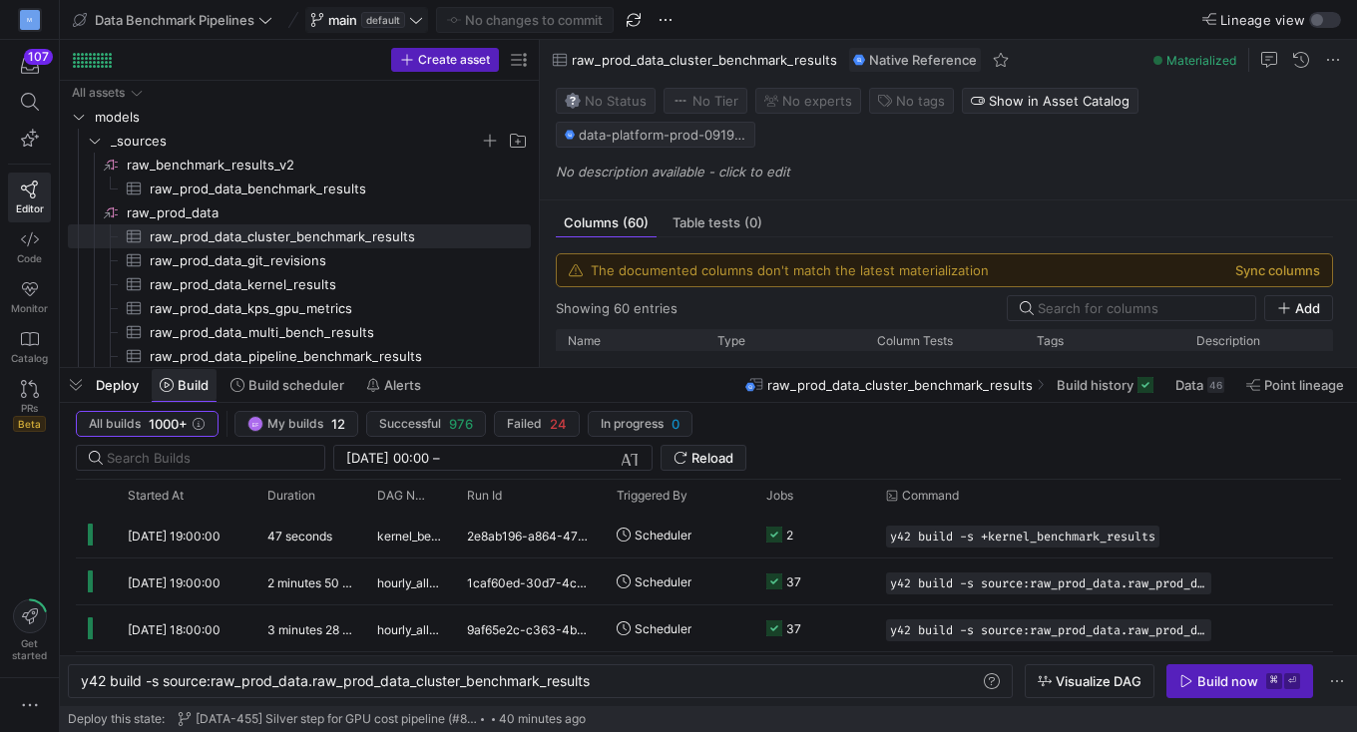
click at [182, 379] on span "Build" at bounding box center [193, 385] width 31 height 16
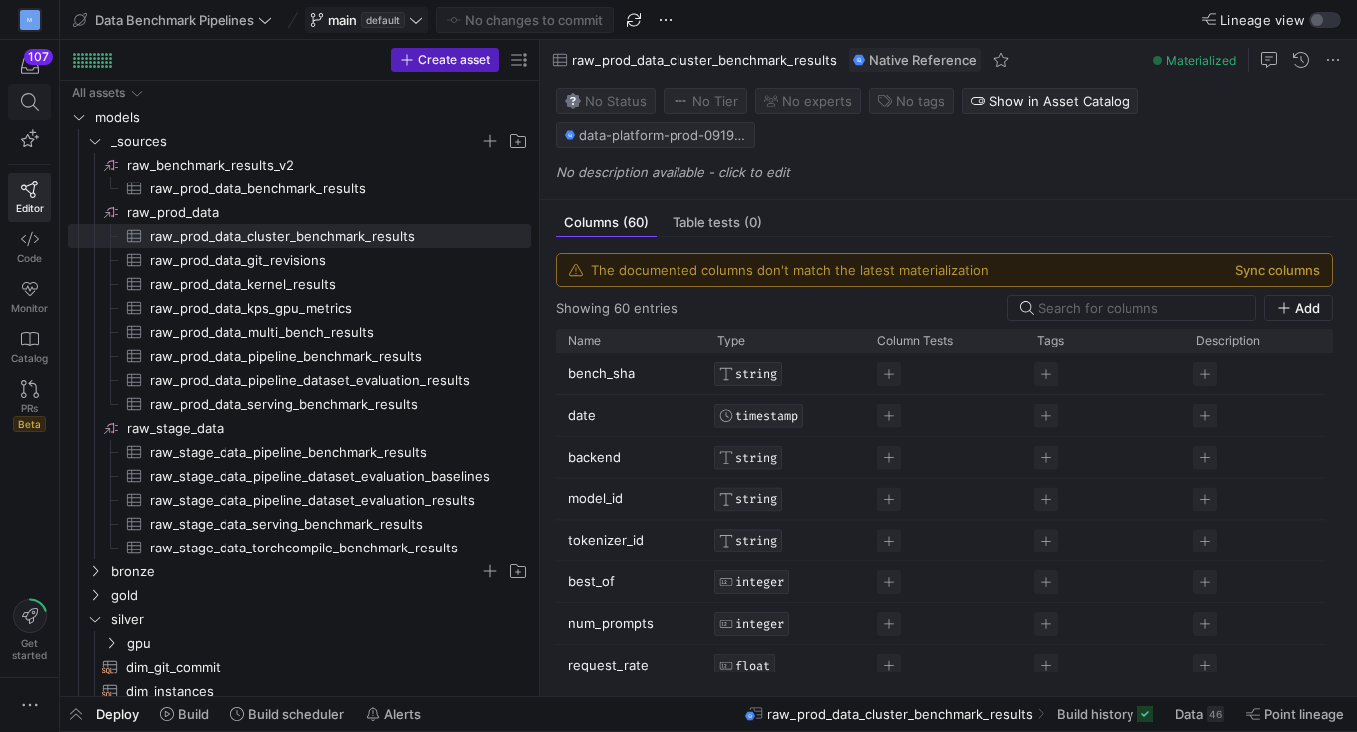
click at [33, 98] on icon at bounding box center [29, 102] width 18 height 18
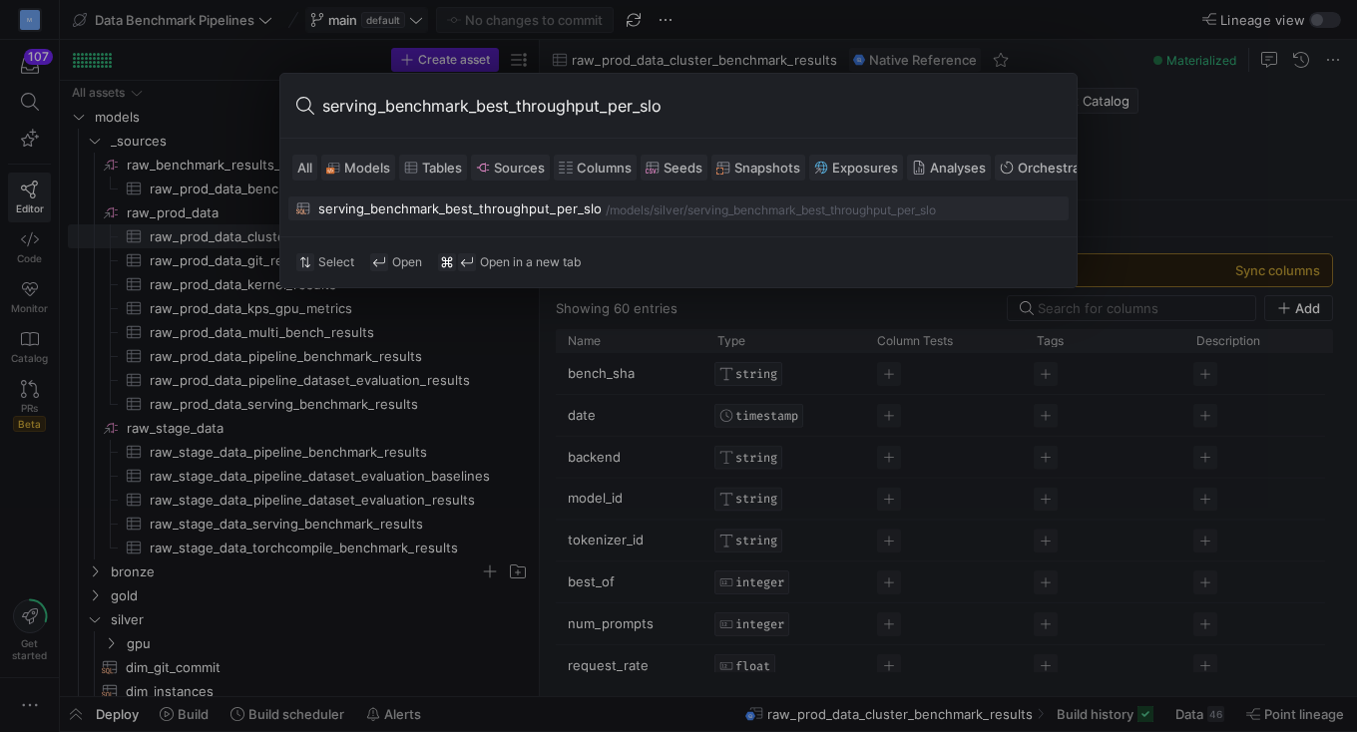
type input "serving_benchmark_best_throughput_per_slo"
click at [499, 205] on div "serving_benchmark_best_throughput_per_slo" at bounding box center [459, 209] width 283 height 16
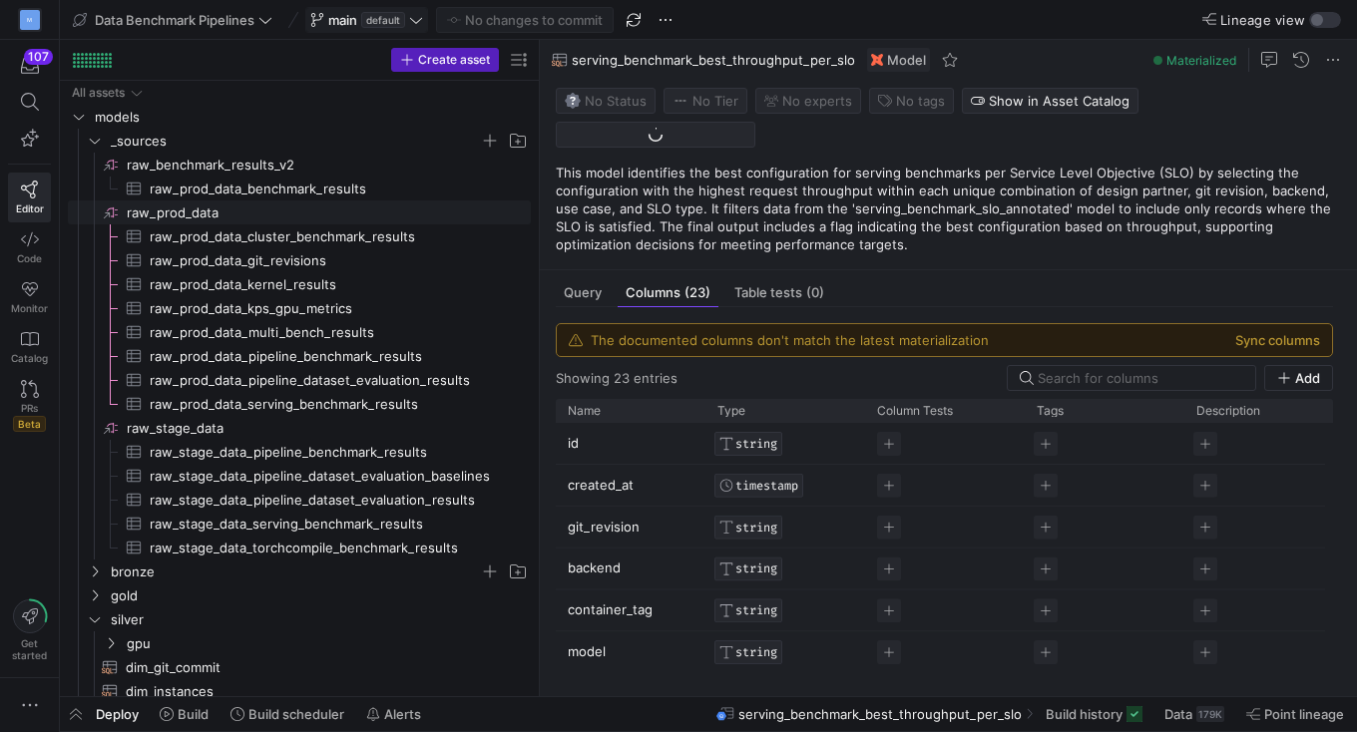
scroll to position [293, 0]
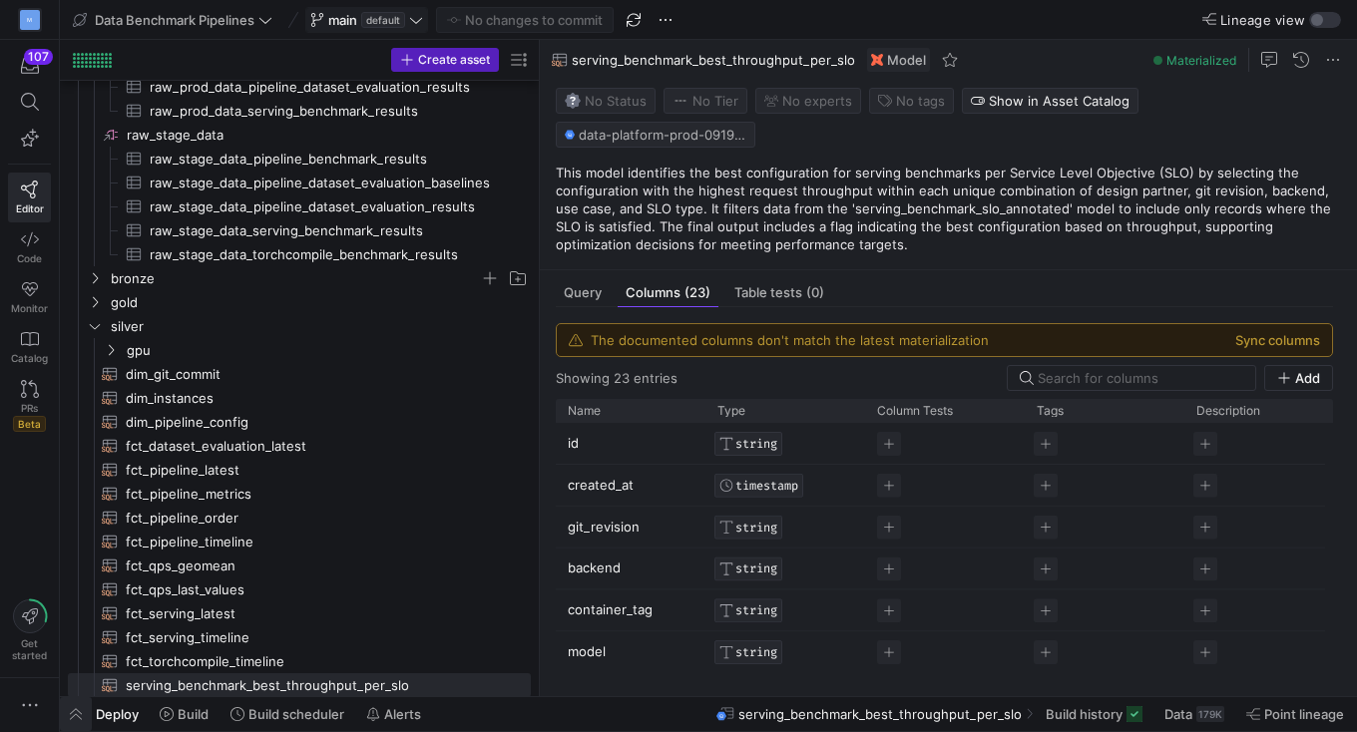
click at [85, 707] on span "button" at bounding box center [76, 715] width 32 height 34
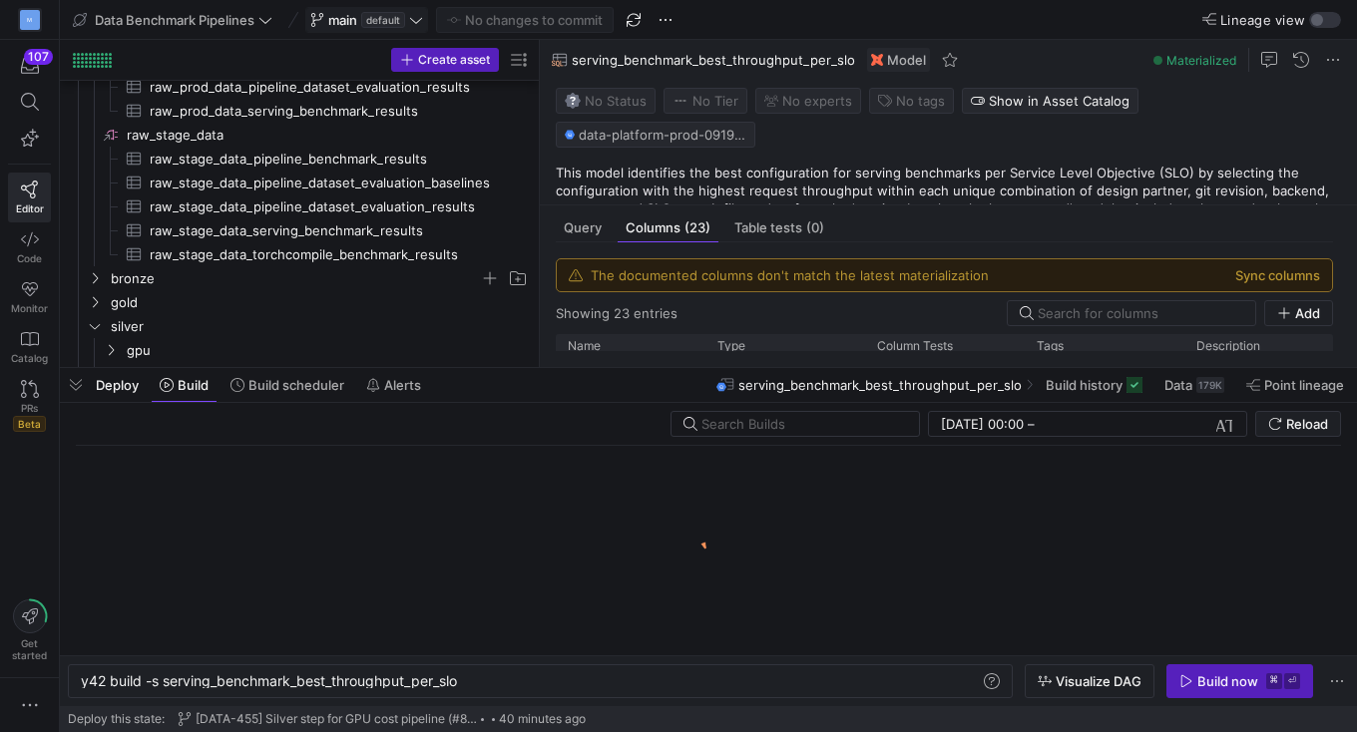
scroll to position [0, 380]
click at [1096, 684] on span "Visualize DAG" at bounding box center [1099, 682] width 86 height 16
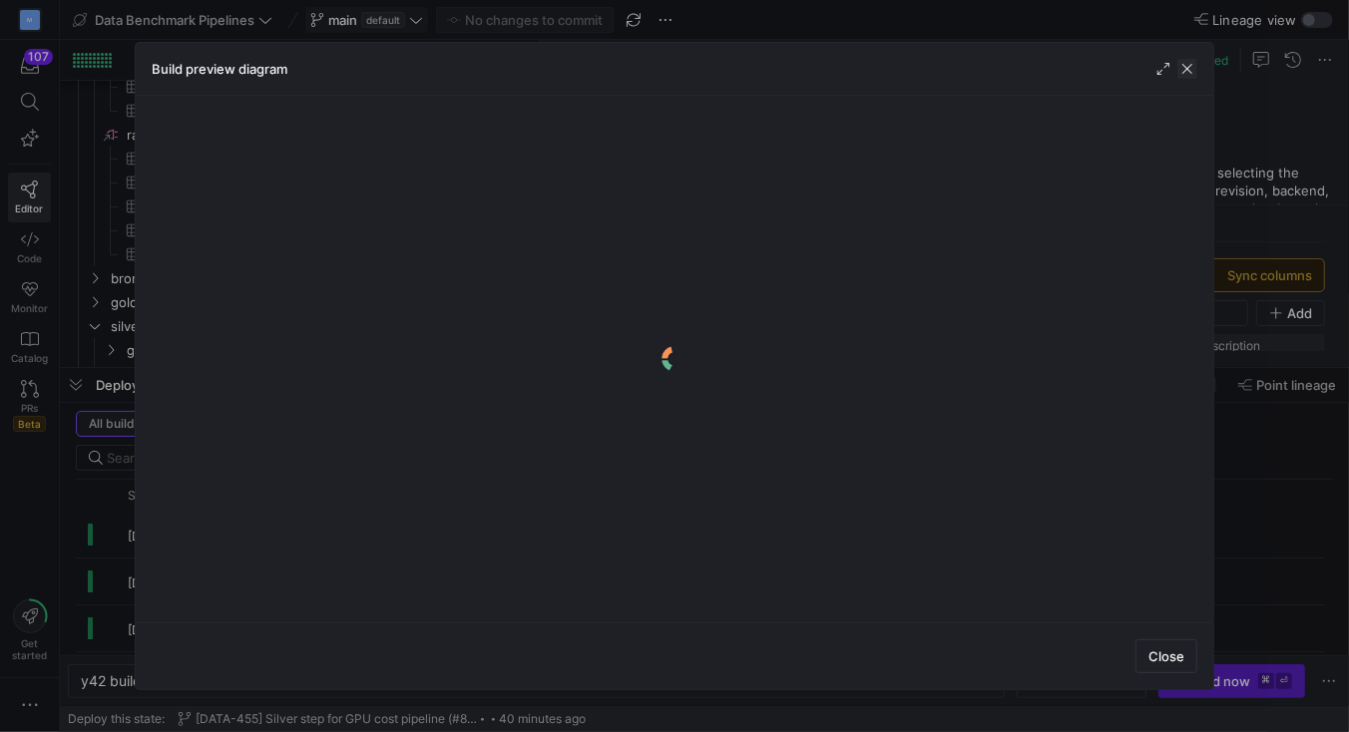
click at [1192, 60] on span "button" at bounding box center [1188, 69] width 20 height 20
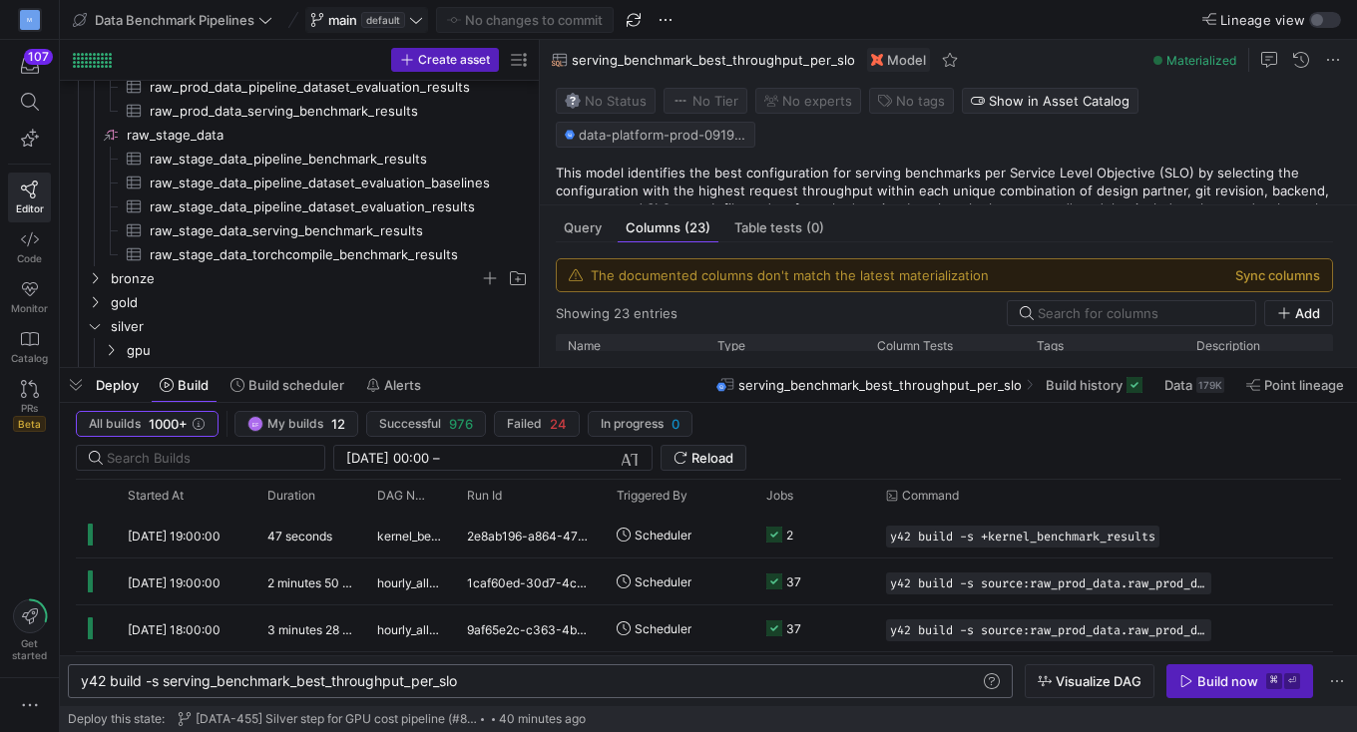
click at [469, 685] on div "y42 build -s serving_benchmark_best_throughput_per _slo" at bounding box center [531, 682] width 900 height 16
type textarea "y42 build -s +serving_benchmark_best_throughput_per_slo+"
click at [1075, 684] on span "Visualize DAG" at bounding box center [1099, 682] width 86 height 16
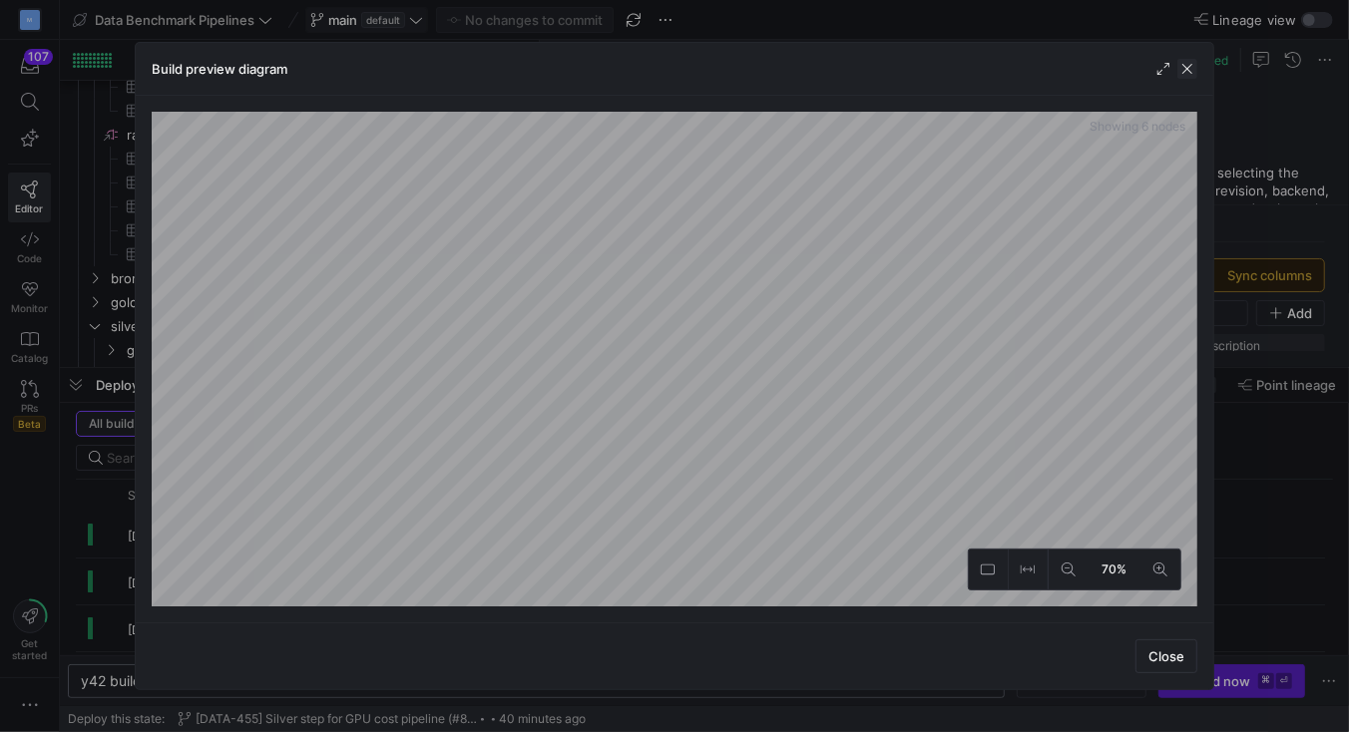
click at [1192, 73] on span "button" at bounding box center [1188, 69] width 20 height 20
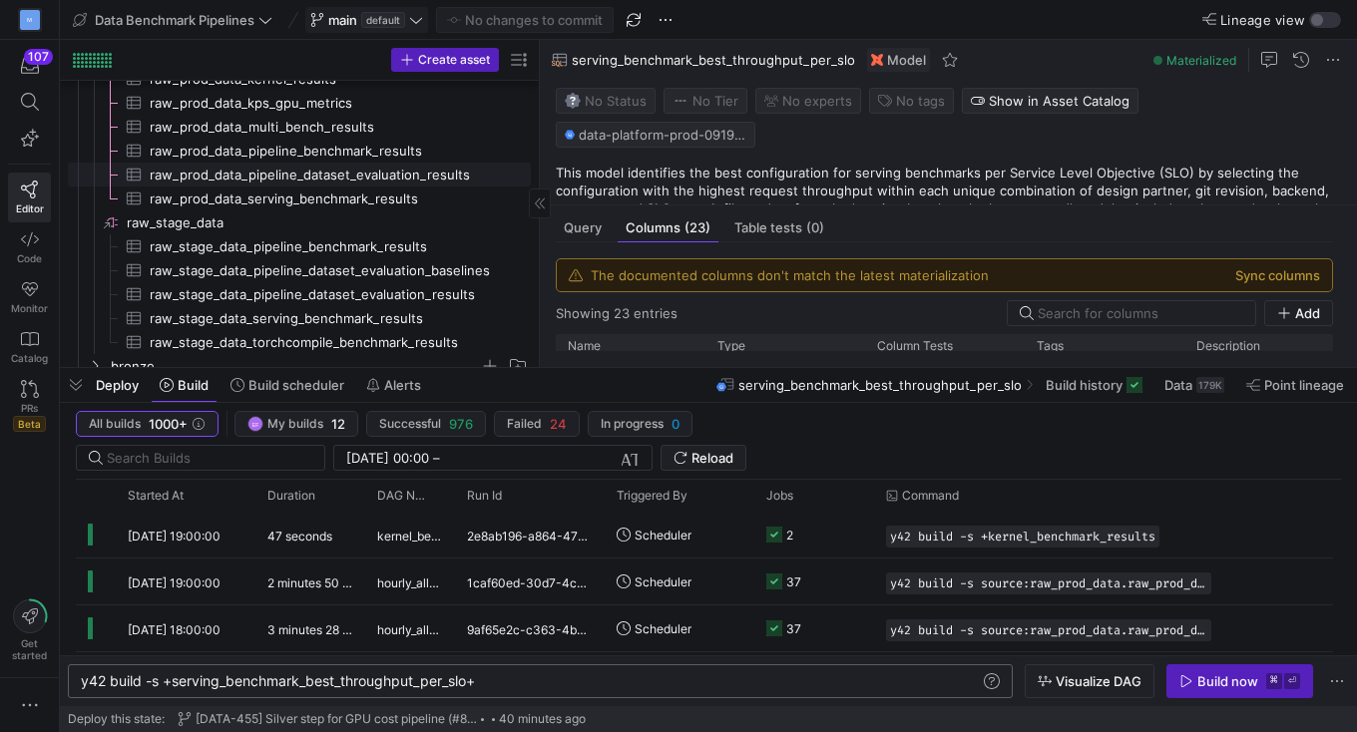
scroll to position [202, 0]
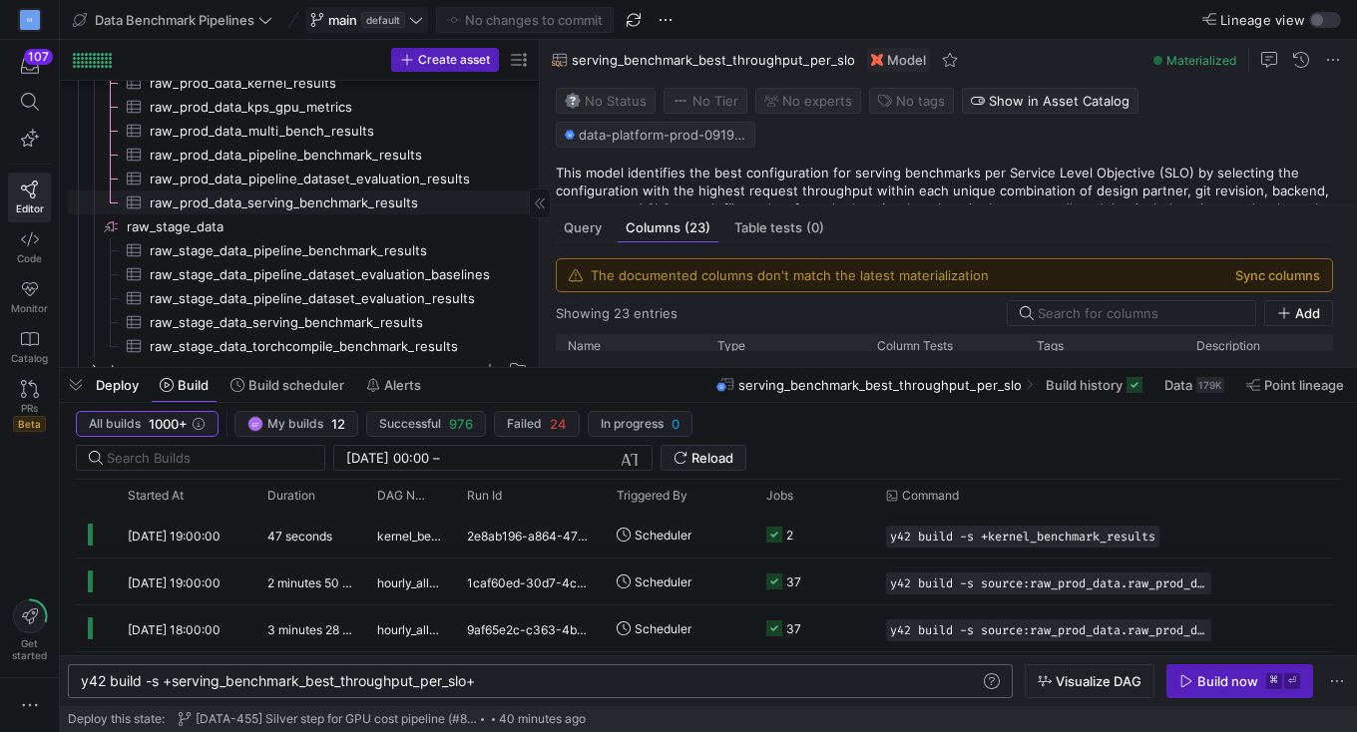
click at [235, 202] on span "raw_prod_data_serving_benchmark_results​​​​​​​​​" at bounding box center [329, 203] width 358 height 23
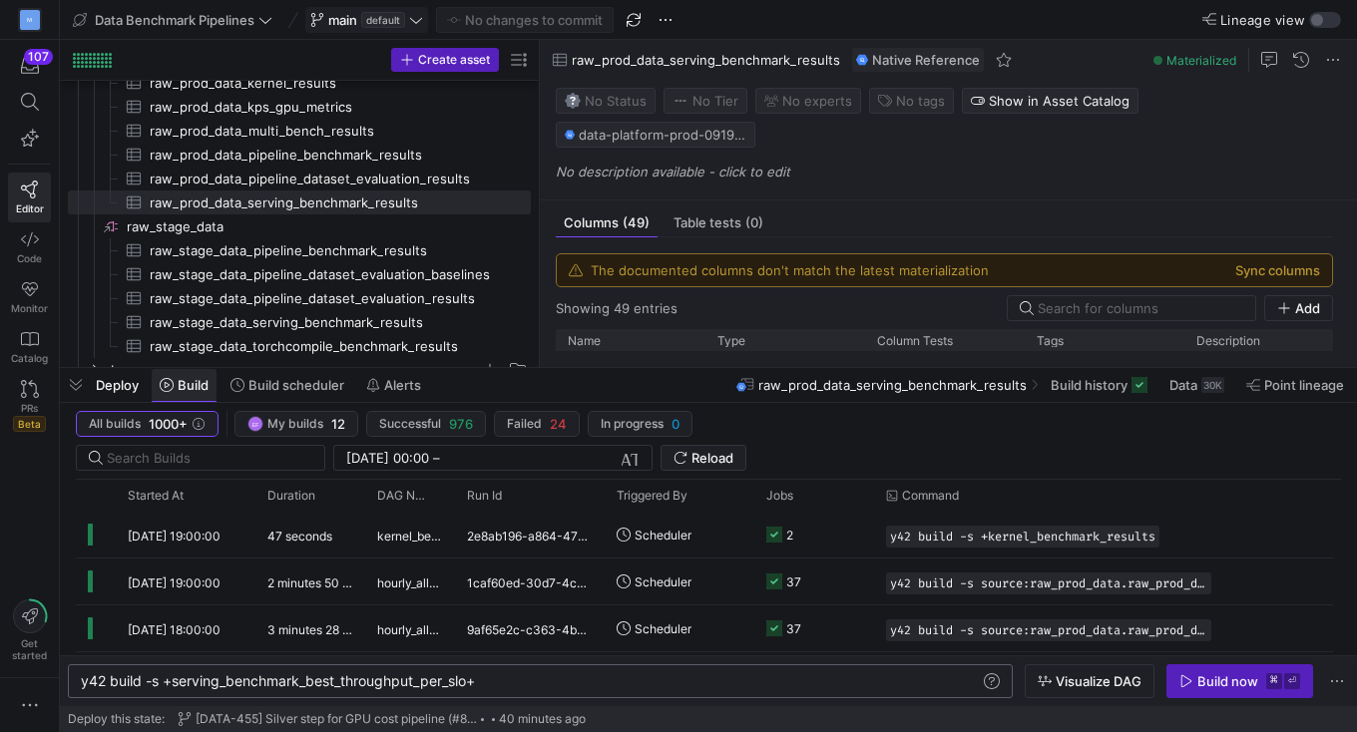
click at [180, 382] on span "Build" at bounding box center [193, 385] width 31 height 16
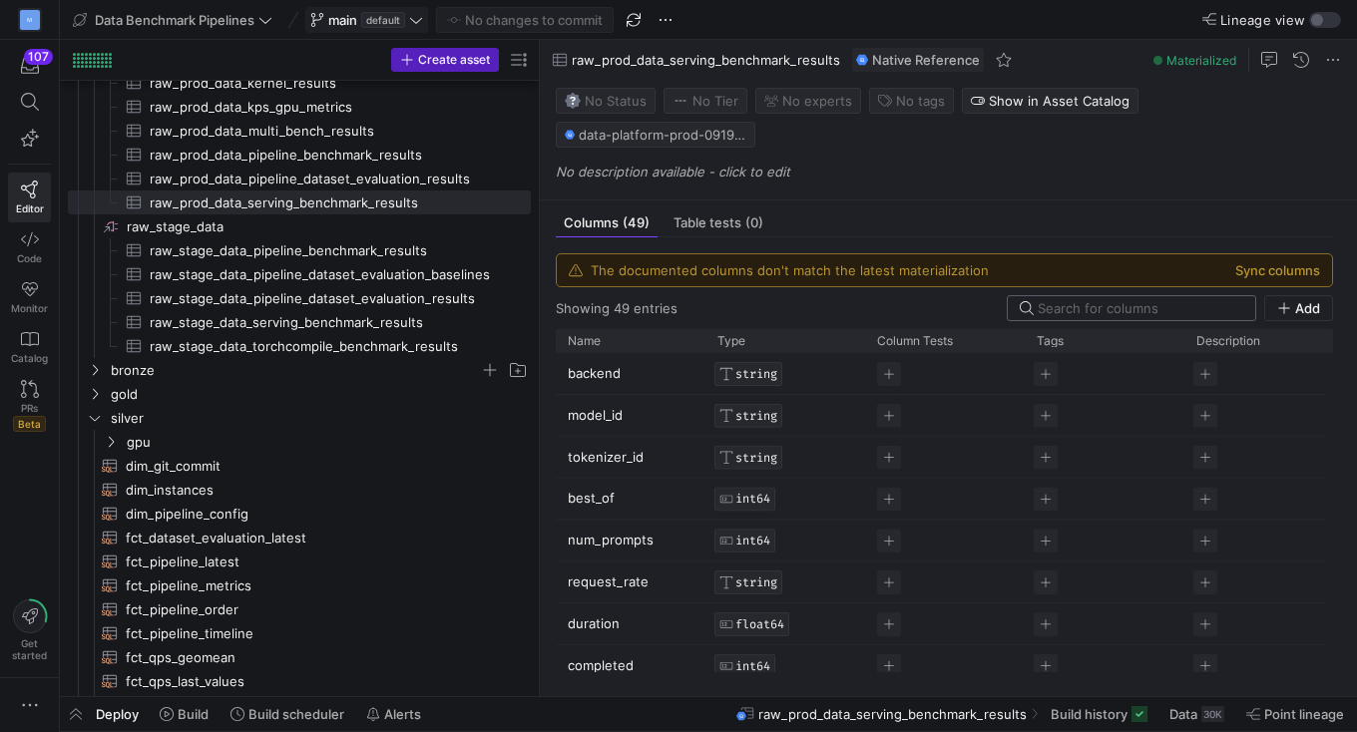
click at [1125, 309] on input at bounding box center [1141, 308] width 206 height 16
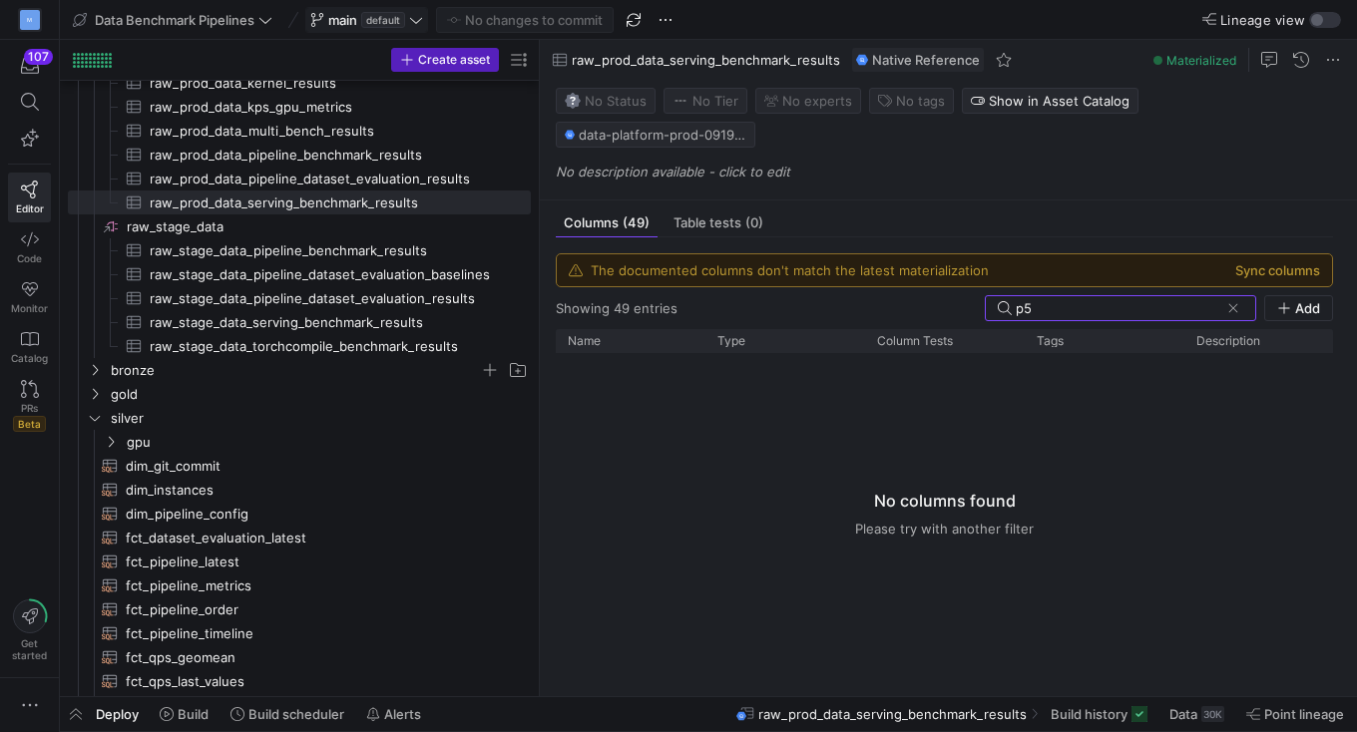
type input "p"
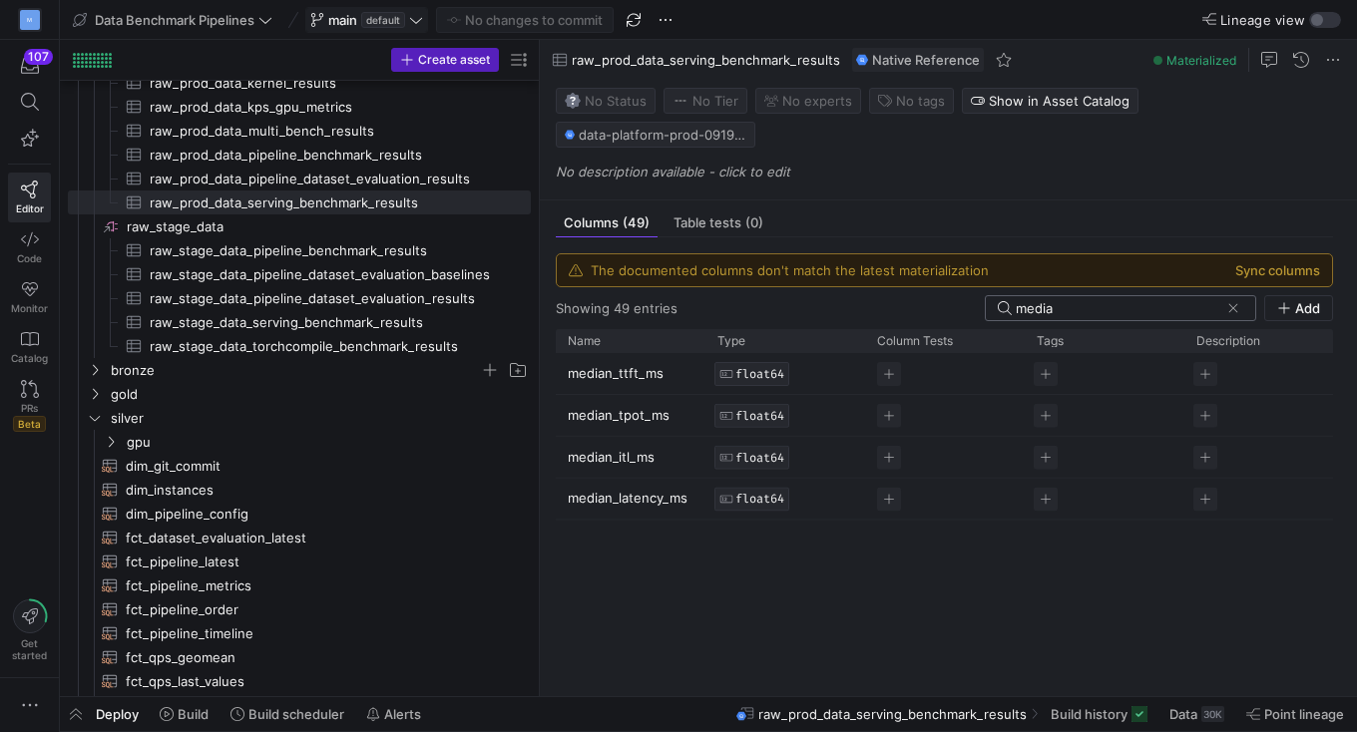
click at [1071, 309] on input "media" at bounding box center [1118, 308] width 204 height 16
type input "created_"
